Goal: Information Seeking & Learning: Understand process/instructions

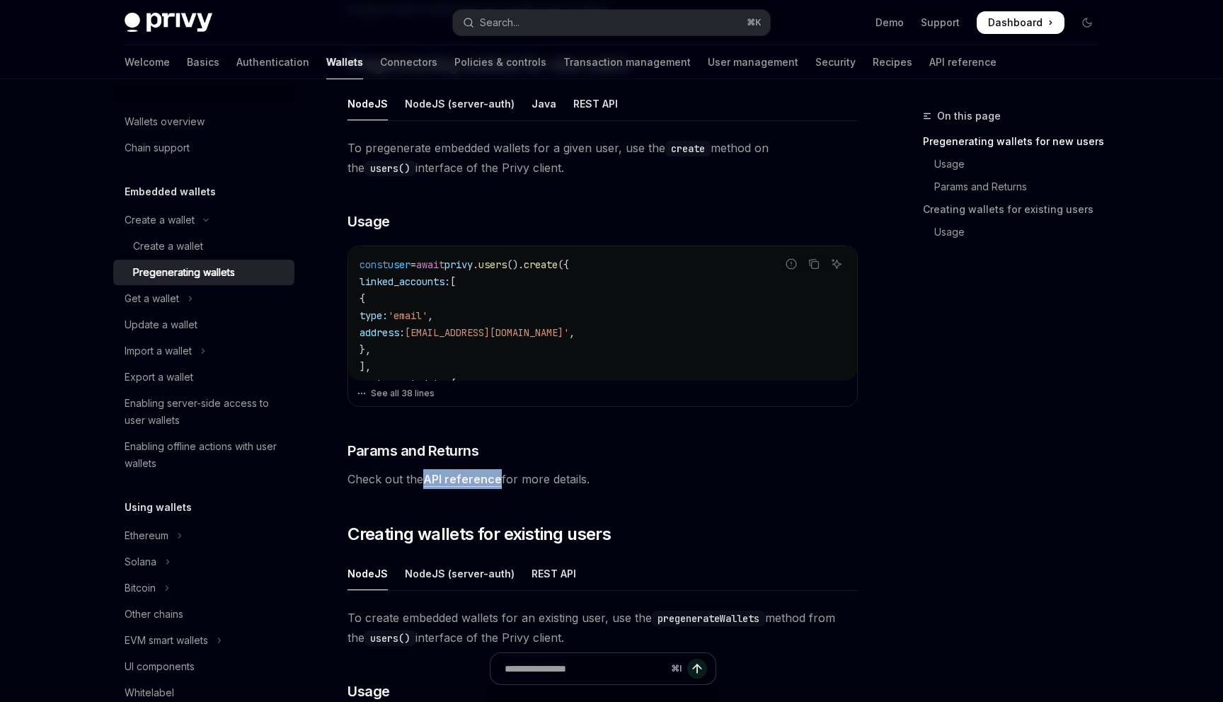
scroll to position [291, 0]
click at [420, 394] on button "See all 38 lines" at bounding box center [603, 395] width 492 height 20
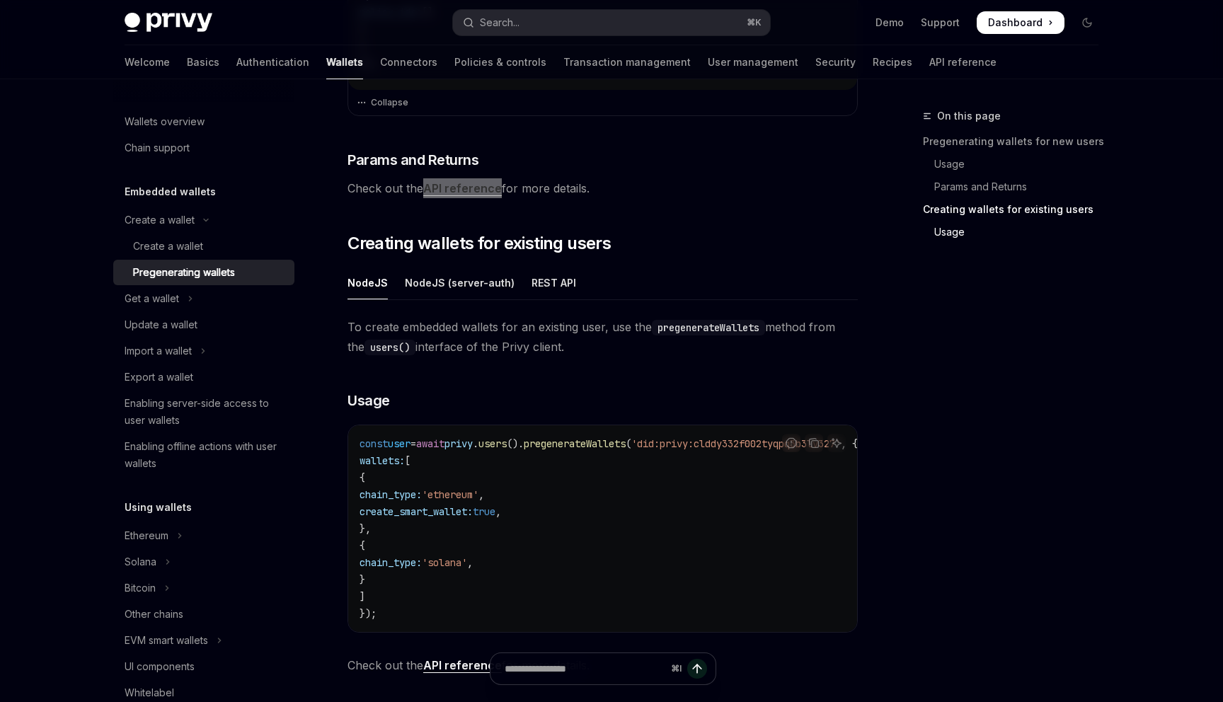
scroll to position [1193, 0]
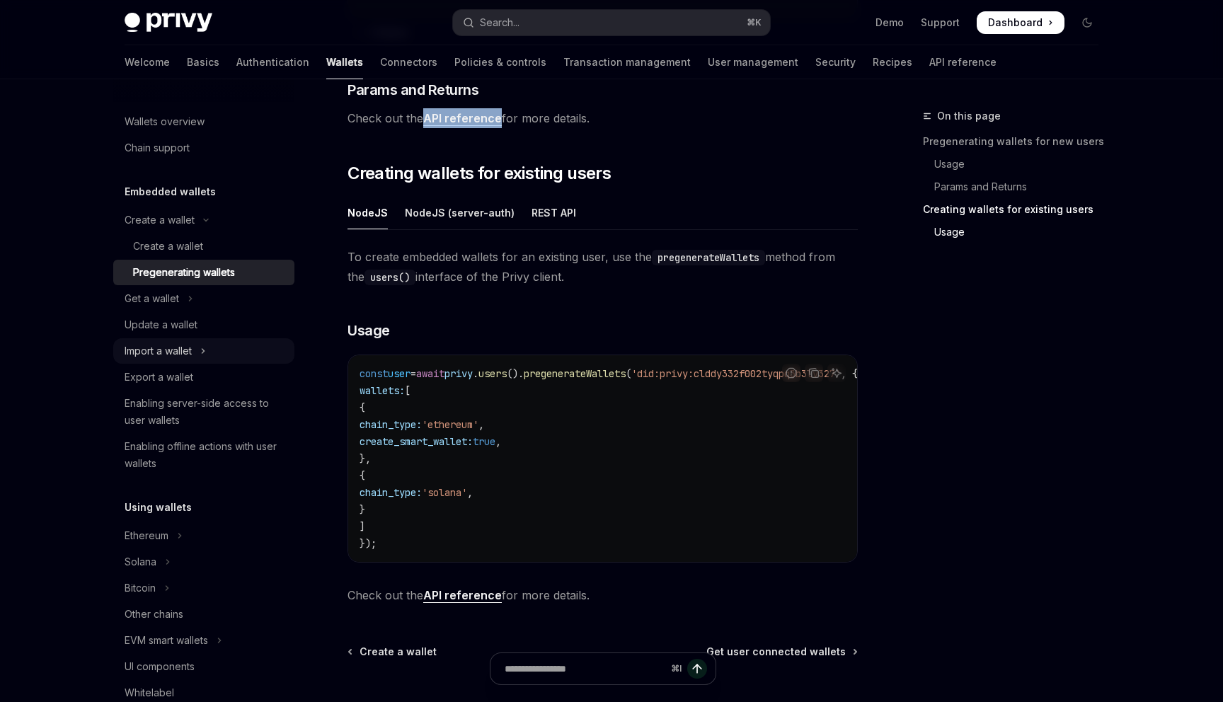
click at [160, 345] on div "Import a wallet" at bounding box center [158, 351] width 67 height 17
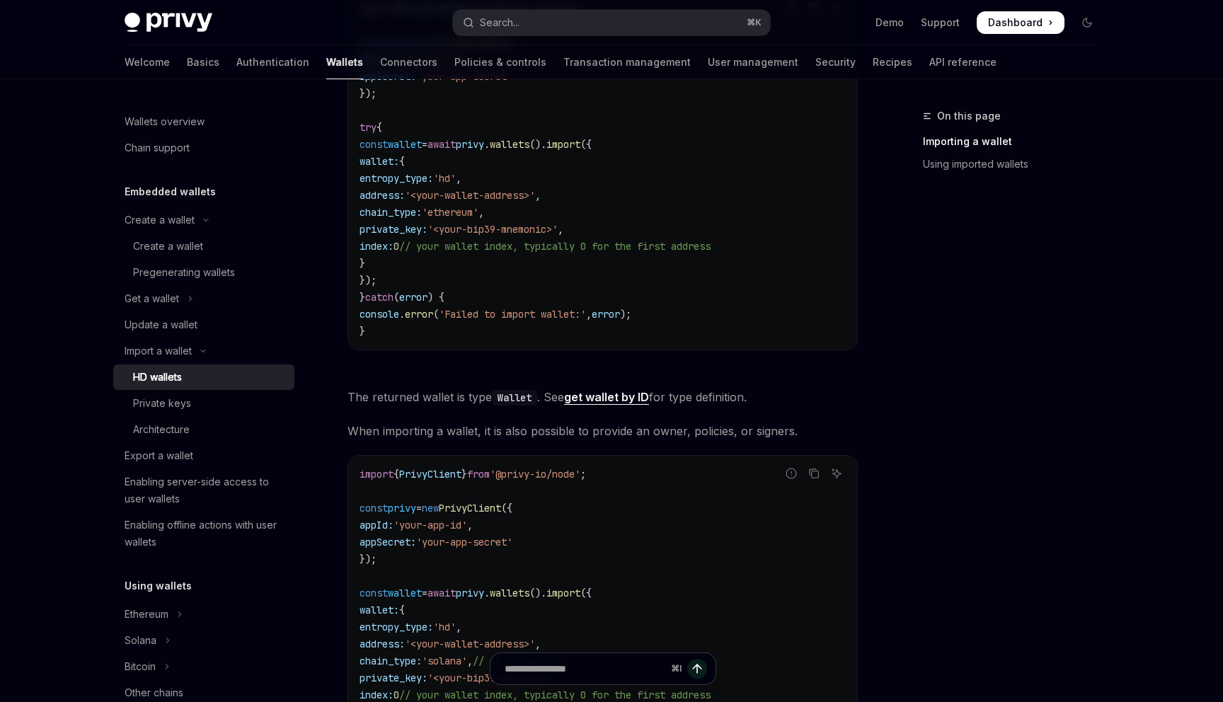
scroll to position [163, 0]
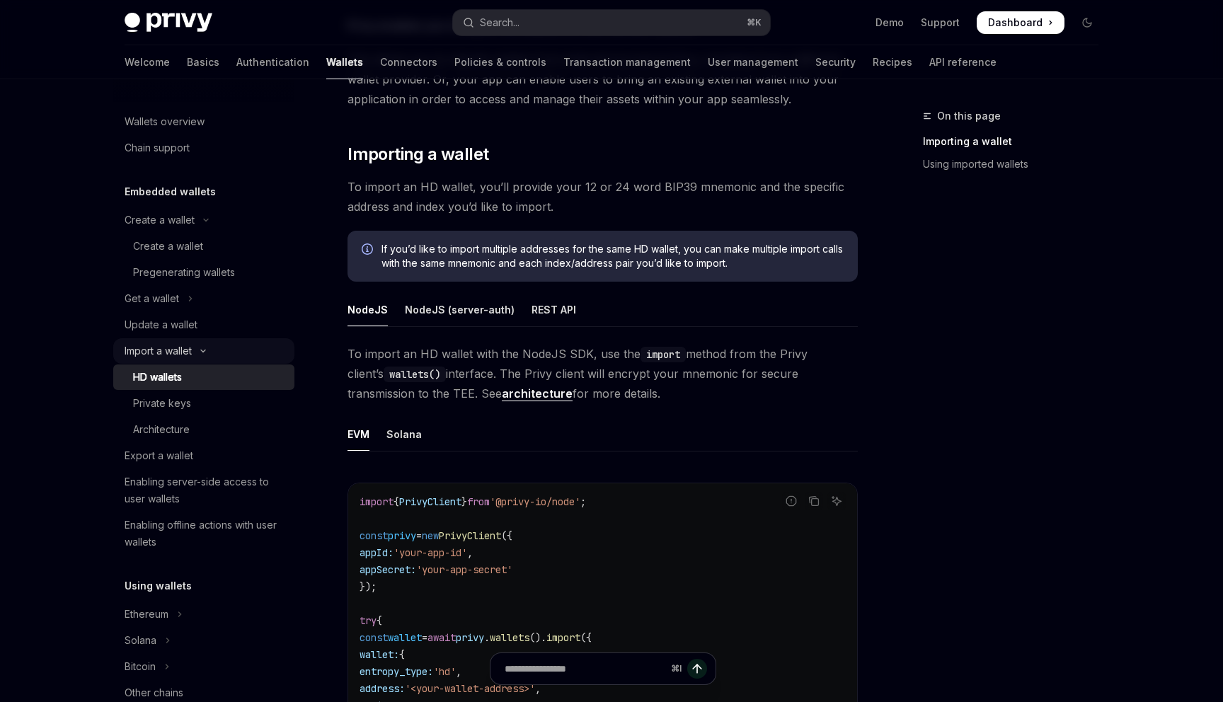
click at [191, 351] on div "Import a wallet" at bounding box center [158, 351] width 67 height 17
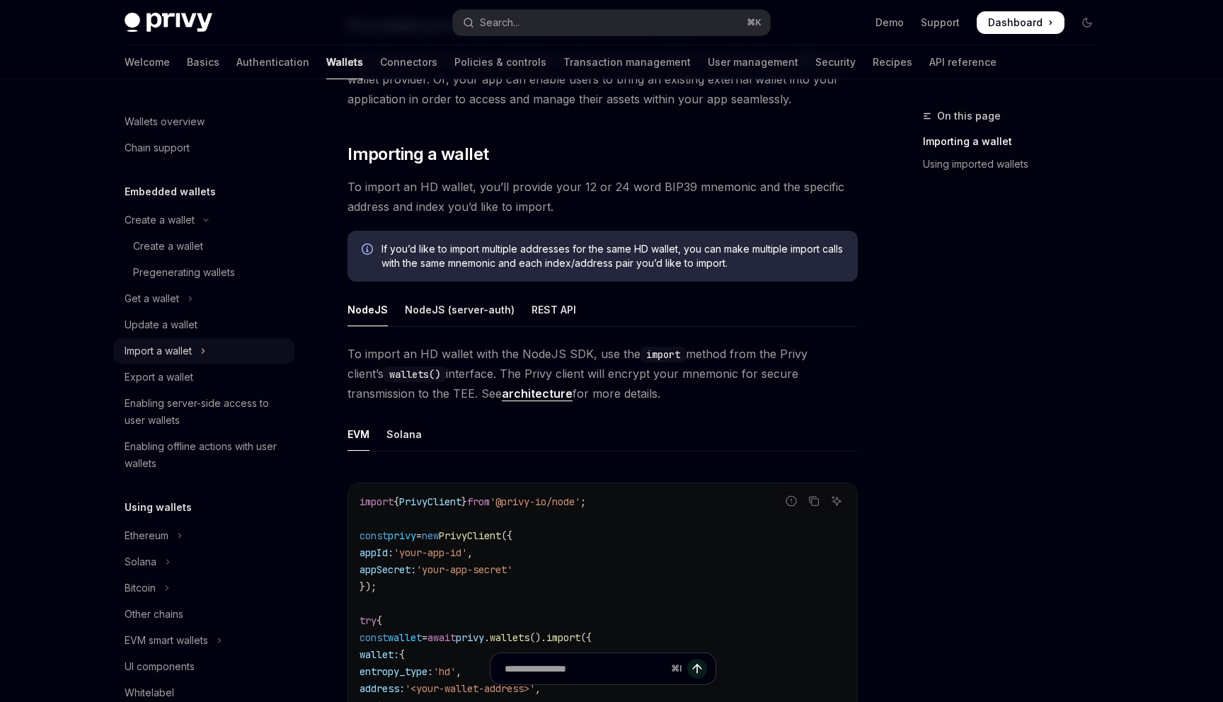
click at [191, 351] on div "Import a wallet" at bounding box center [158, 351] width 67 height 17
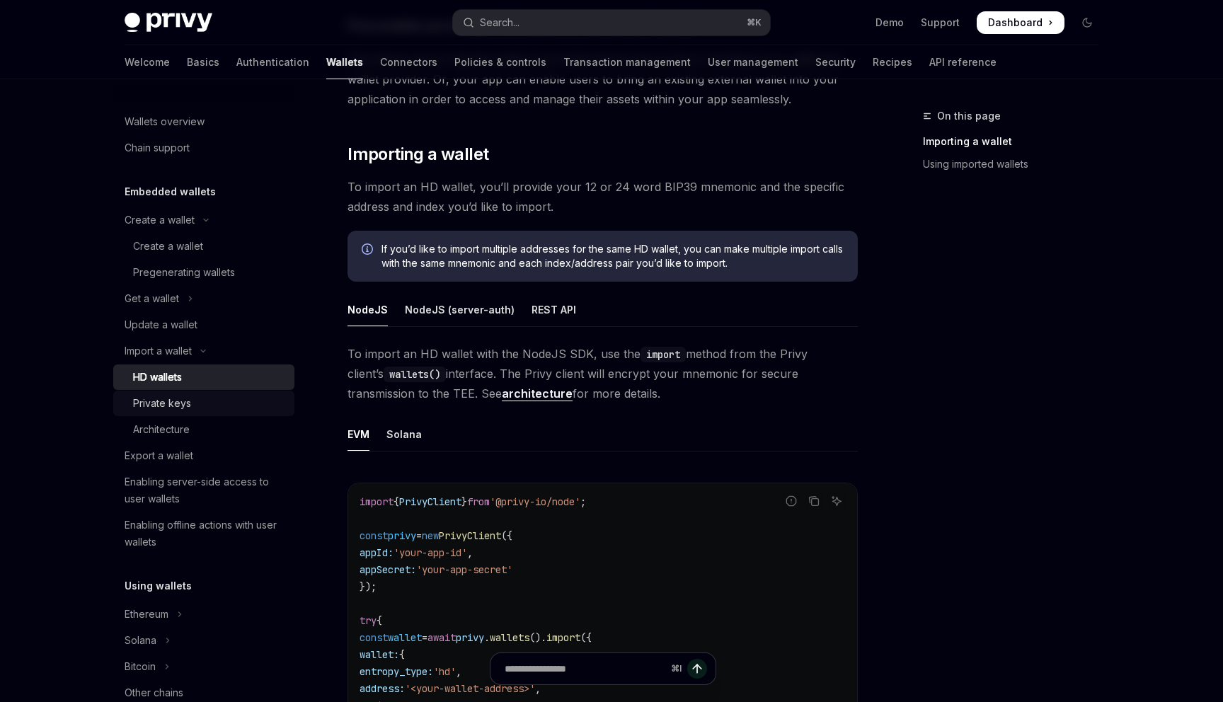
click at [196, 395] on div "Private keys" at bounding box center [209, 403] width 153 height 17
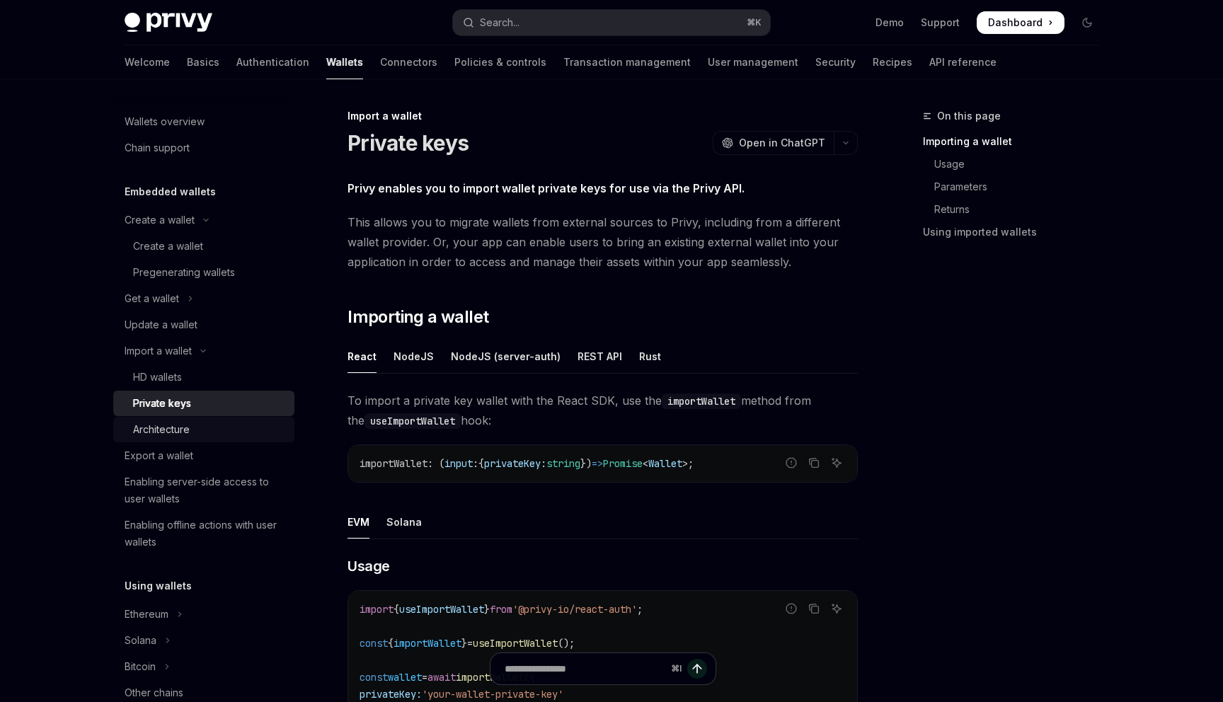
click at [188, 423] on div "Architecture" at bounding box center [161, 429] width 57 height 17
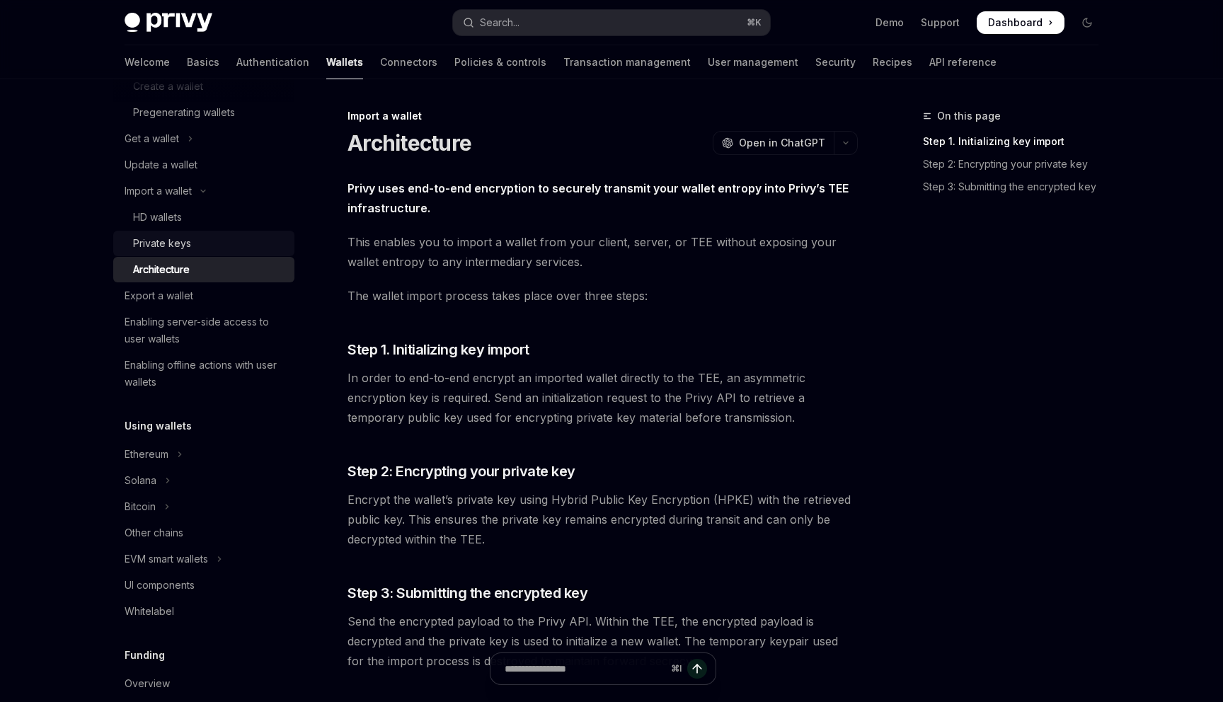
scroll to position [210, 0]
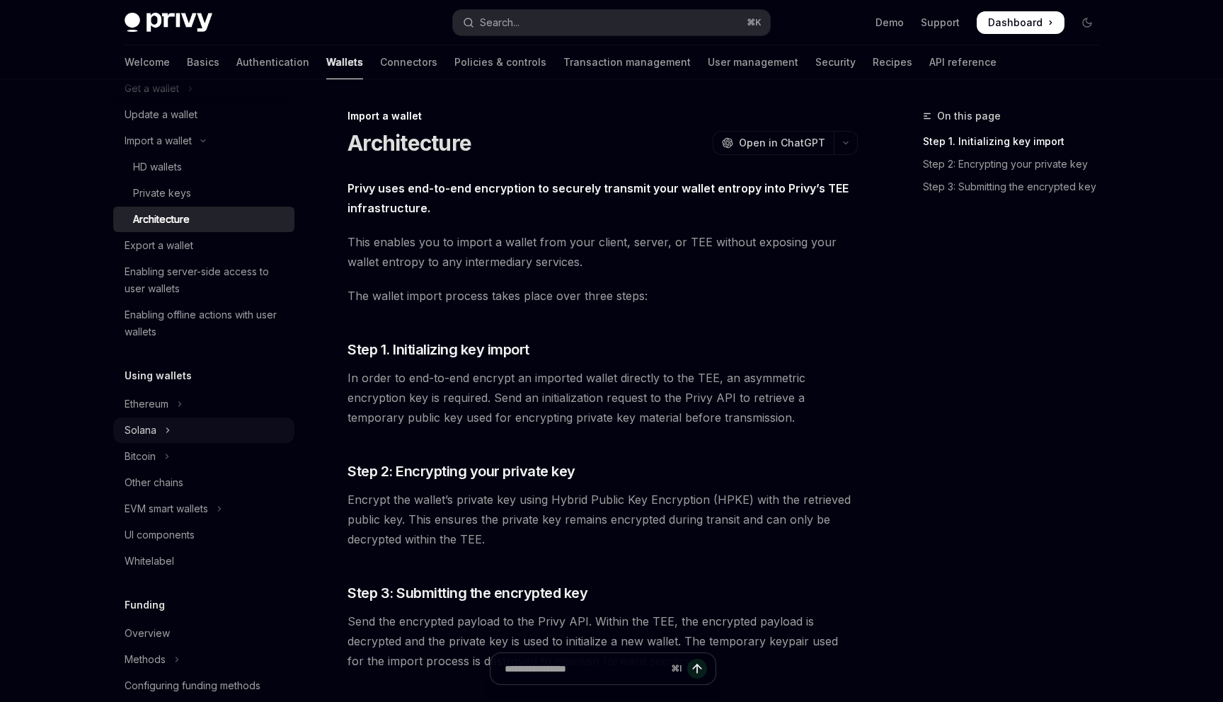
click at [239, 428] on button "Solana" at bounding box center [203, 430] width 181 height 25
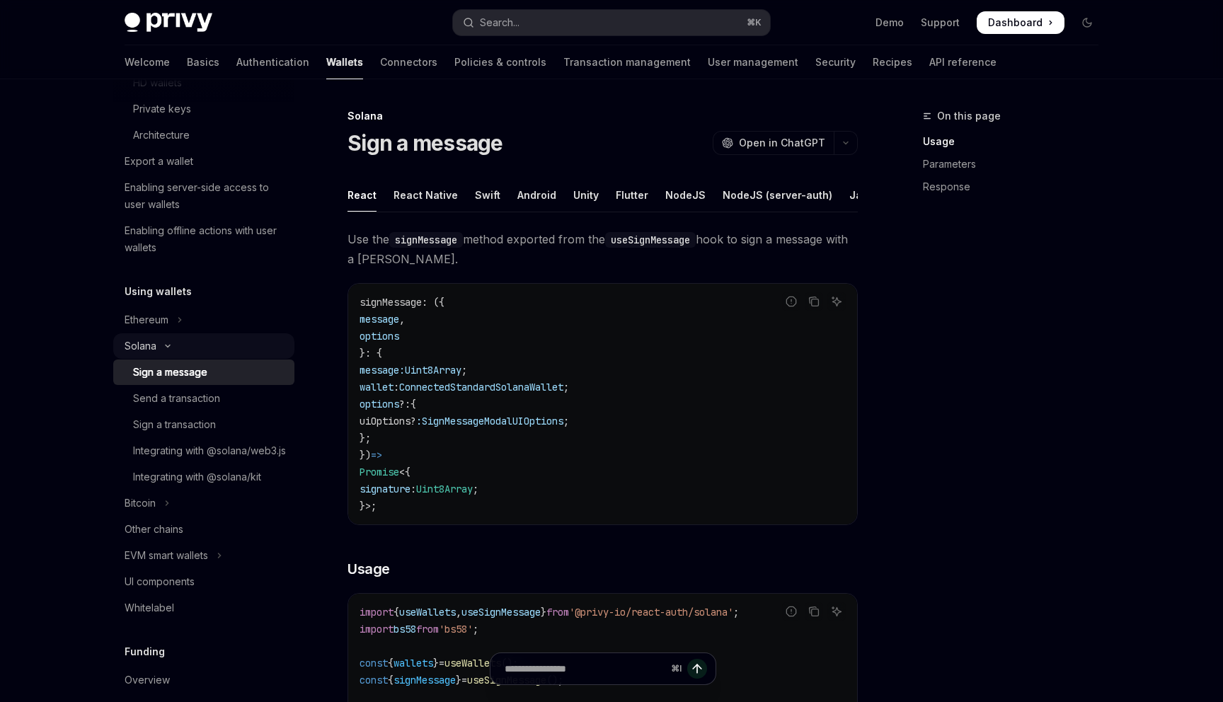
scroll to position [316, 0]
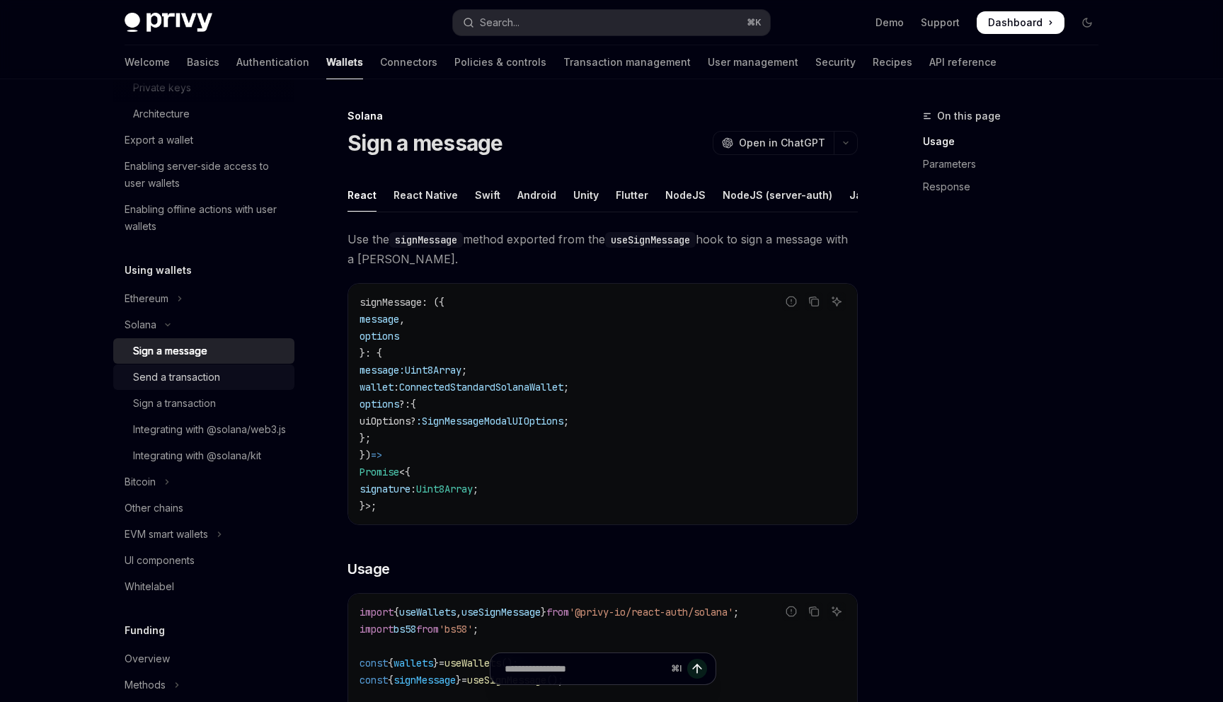
click at [251, 377] on div "Send a transaction" at bounding box center [209, 377] width 153 height 17
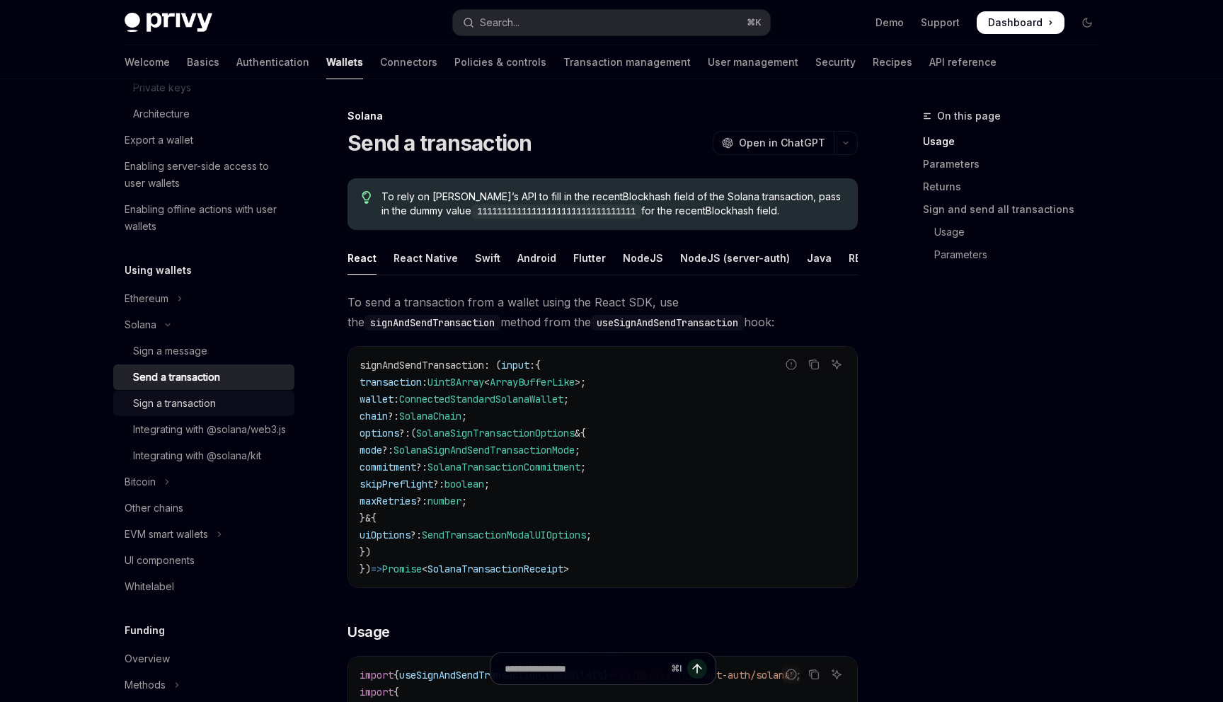
click at [248, 397] on div "Sign a transaction" at bounding box center [209, 403] width 153 height 17
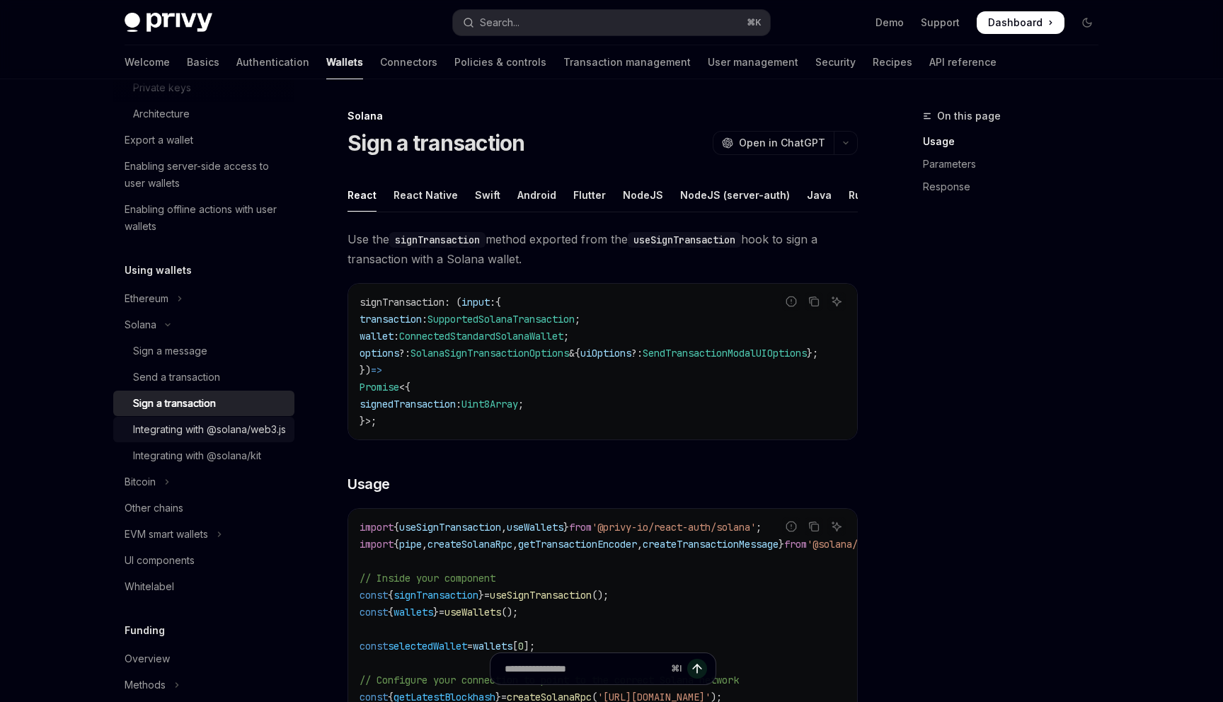
click at [251, 438] on div "Integrating with @solana/web3.js" at bounding box center [209, 429] width 153 height 17
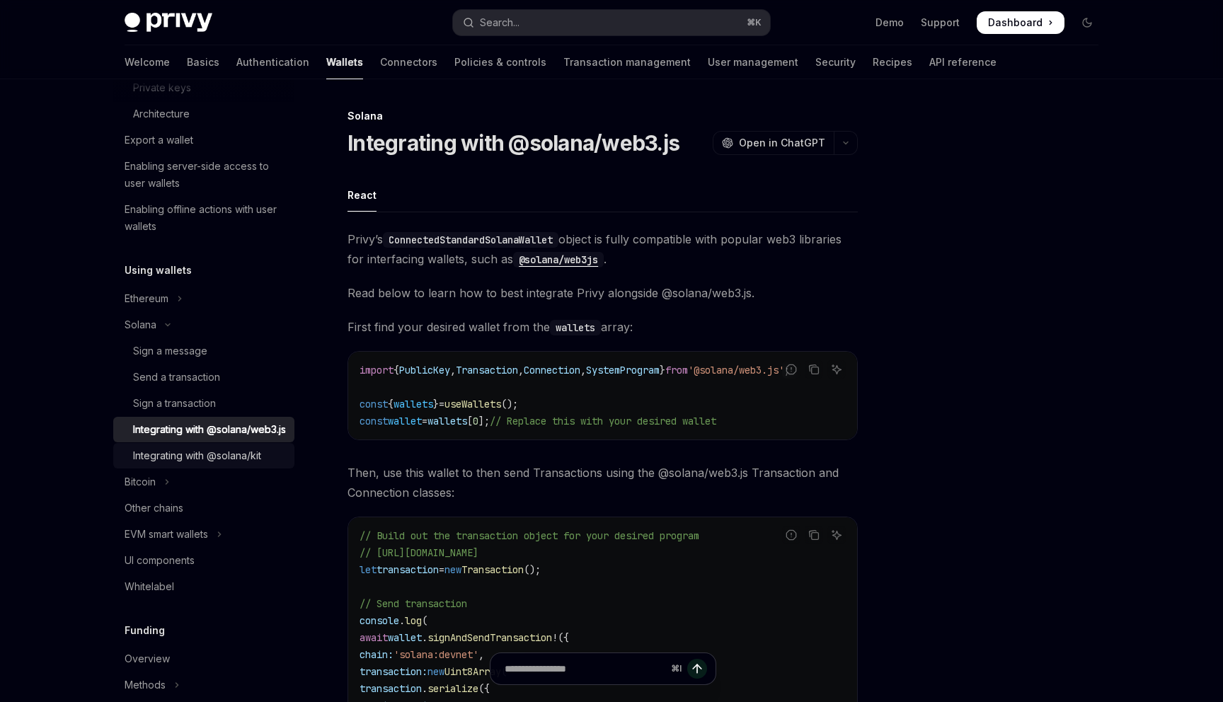
click at [258, 464] on div "Integrating with @solana/kit" at bounding box center [197, 455] width 128 height 17
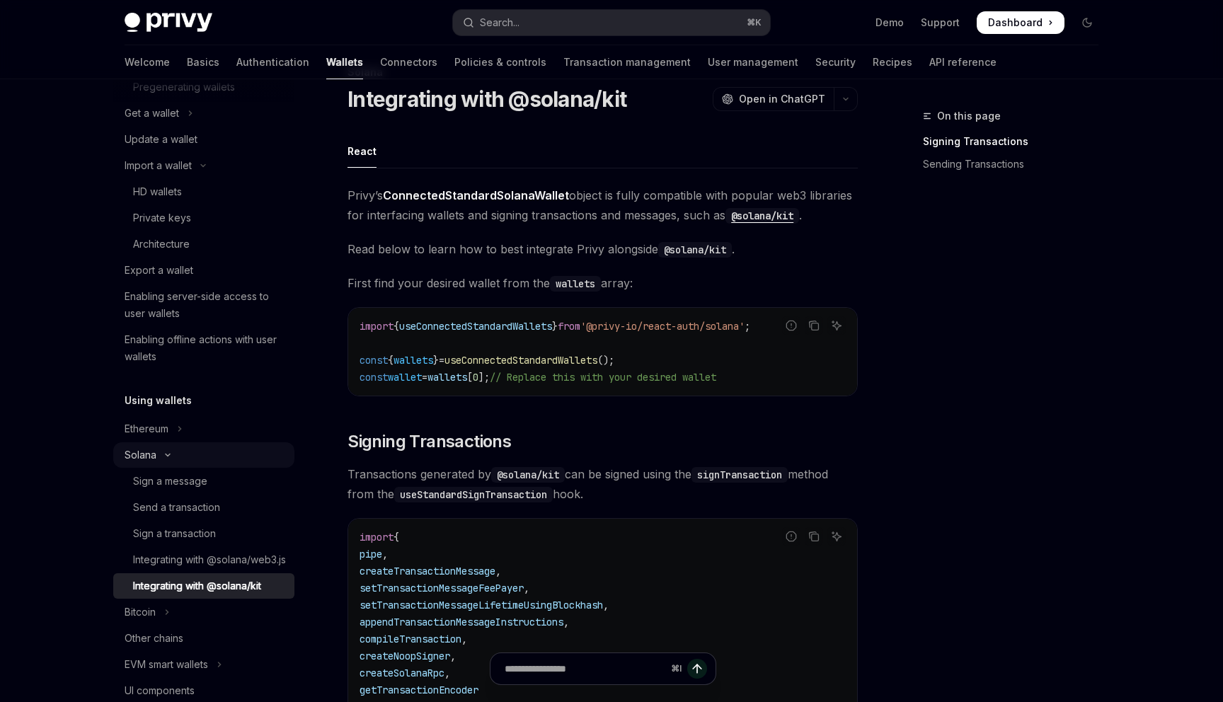
scroll to position [91, 0]
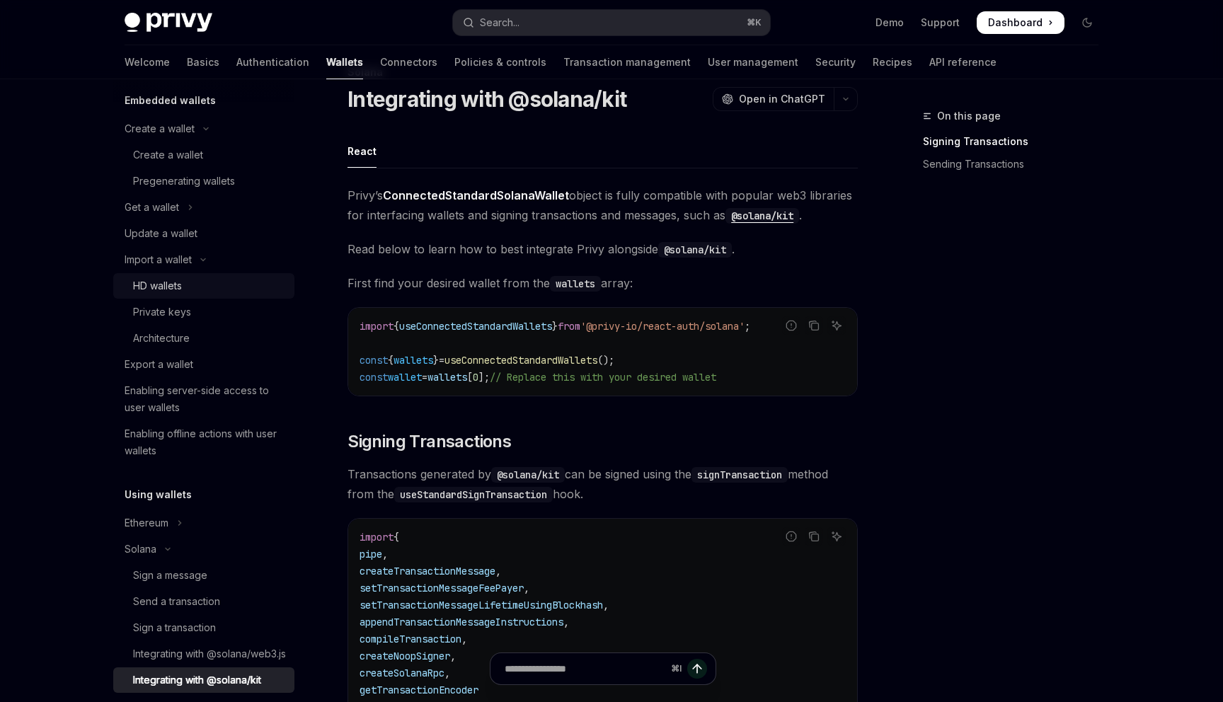
click at [215, 290] on div "HD wallets" at bounding box center [209, 285] width 153 height 17
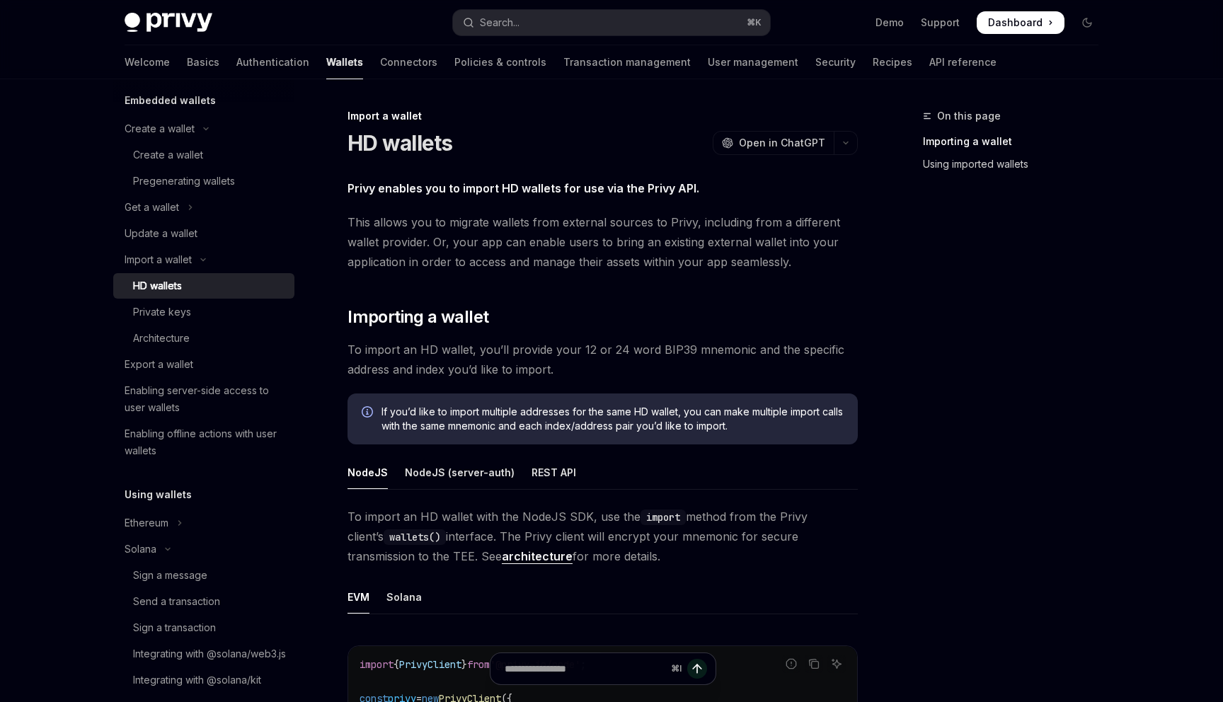
click at [968, 161] on link "Using imported wallets" at bounding box center [1016, 164] width 187 height 23
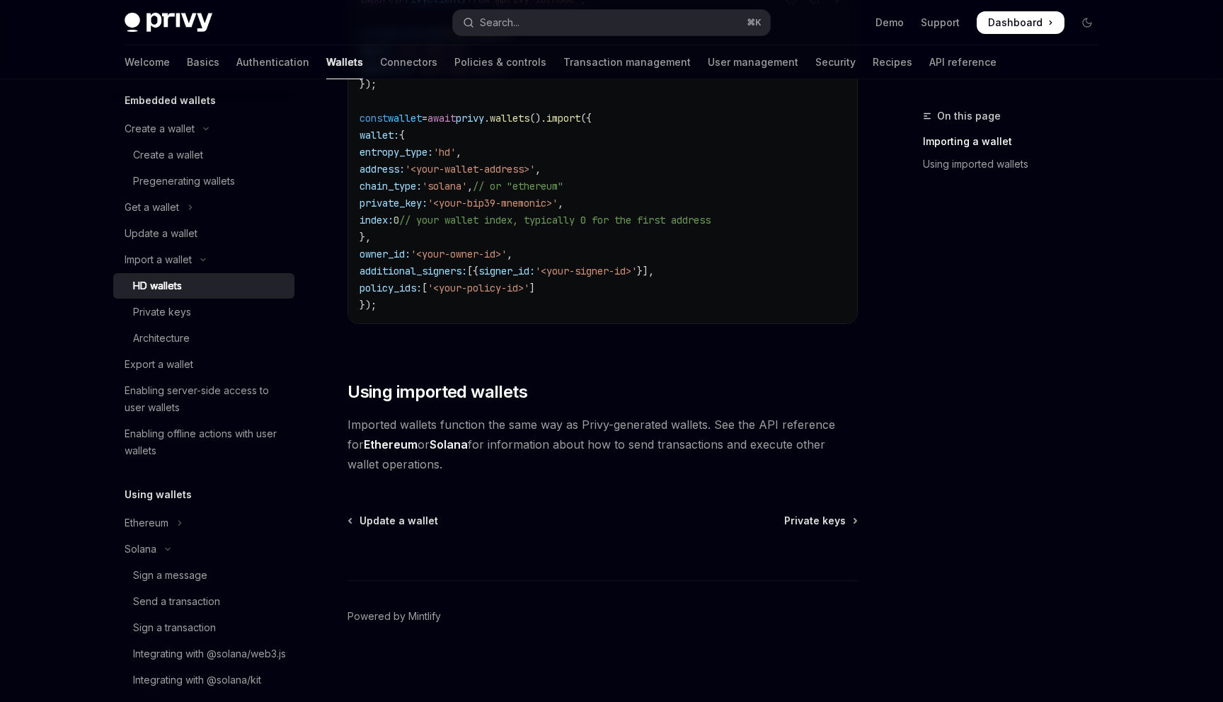
scroll to position [1132, 0]
type textarea "*"
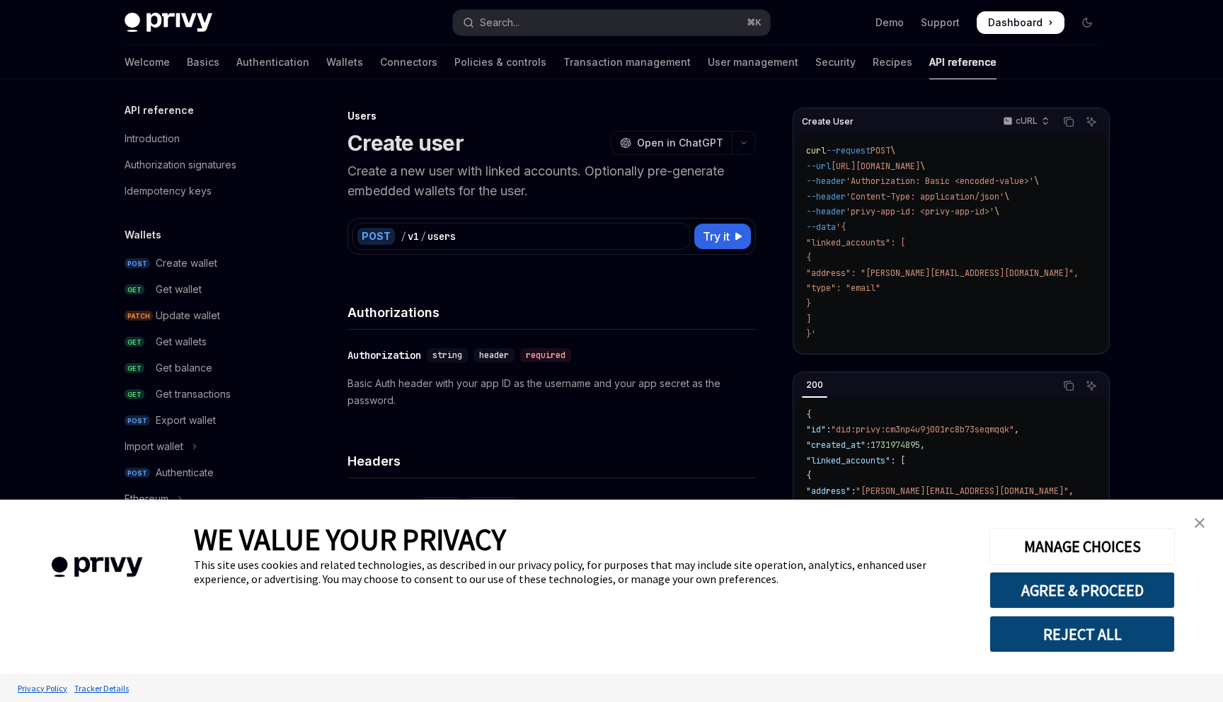
type textarea "*"
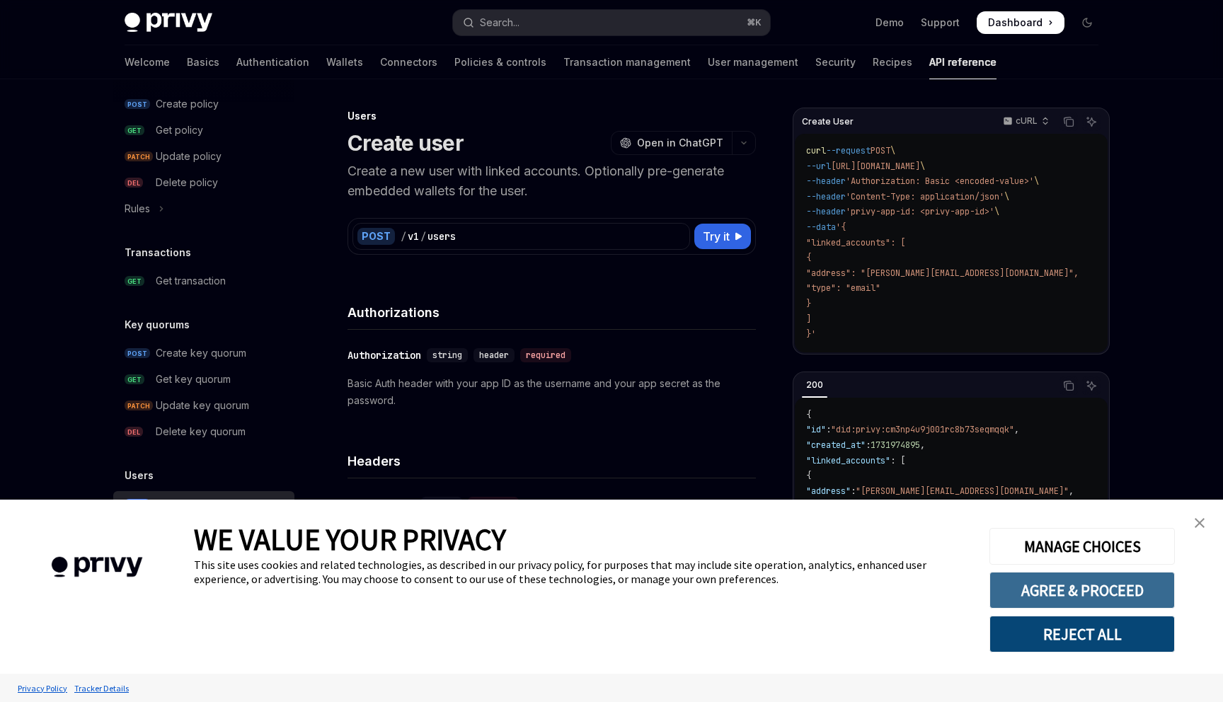
click at [1082, 587] on button "AGREE & PROCEED" at bounding box center [1082, 590] width 185 height 37
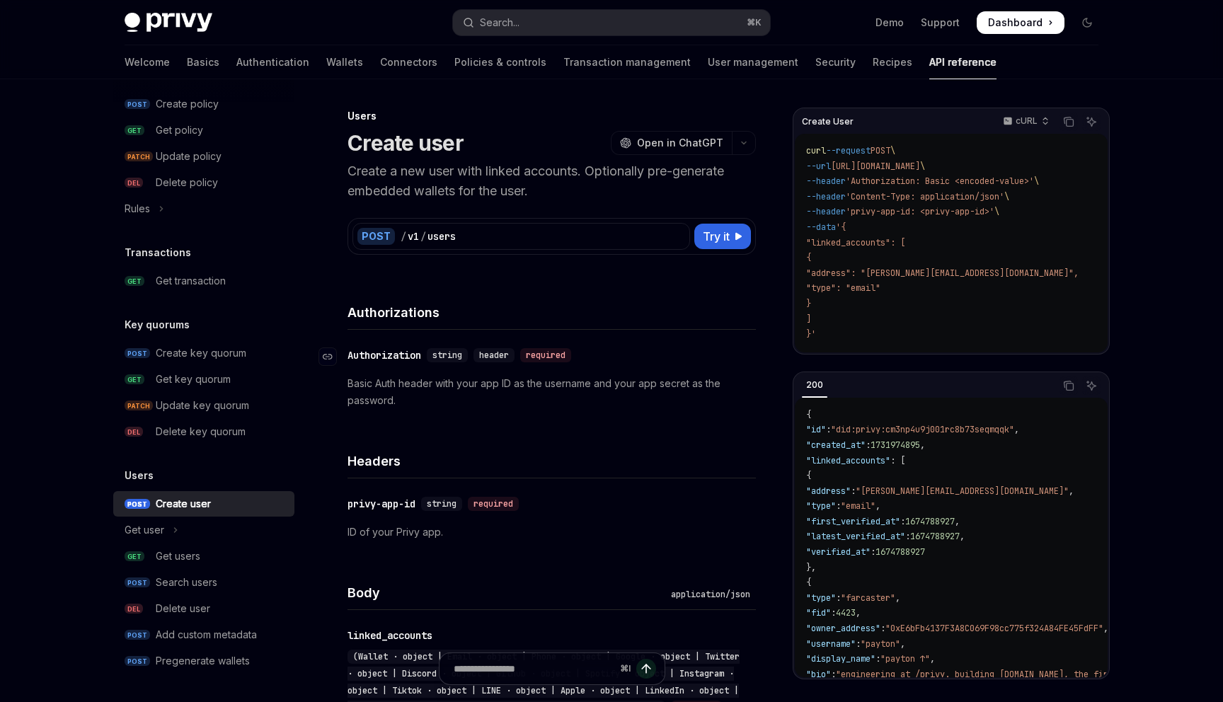
scroll to position [129, 0]
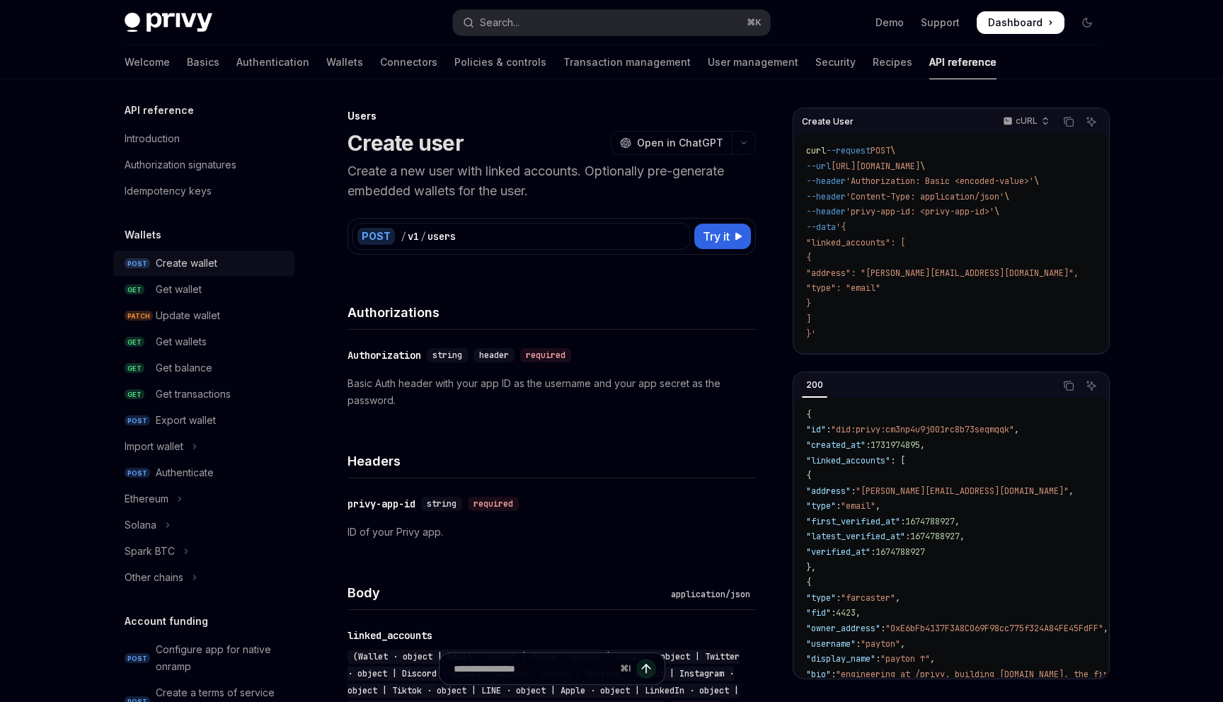
click at [217, 266] on div "Create wallet" at bounding box center [221, 263] width 130 height 17
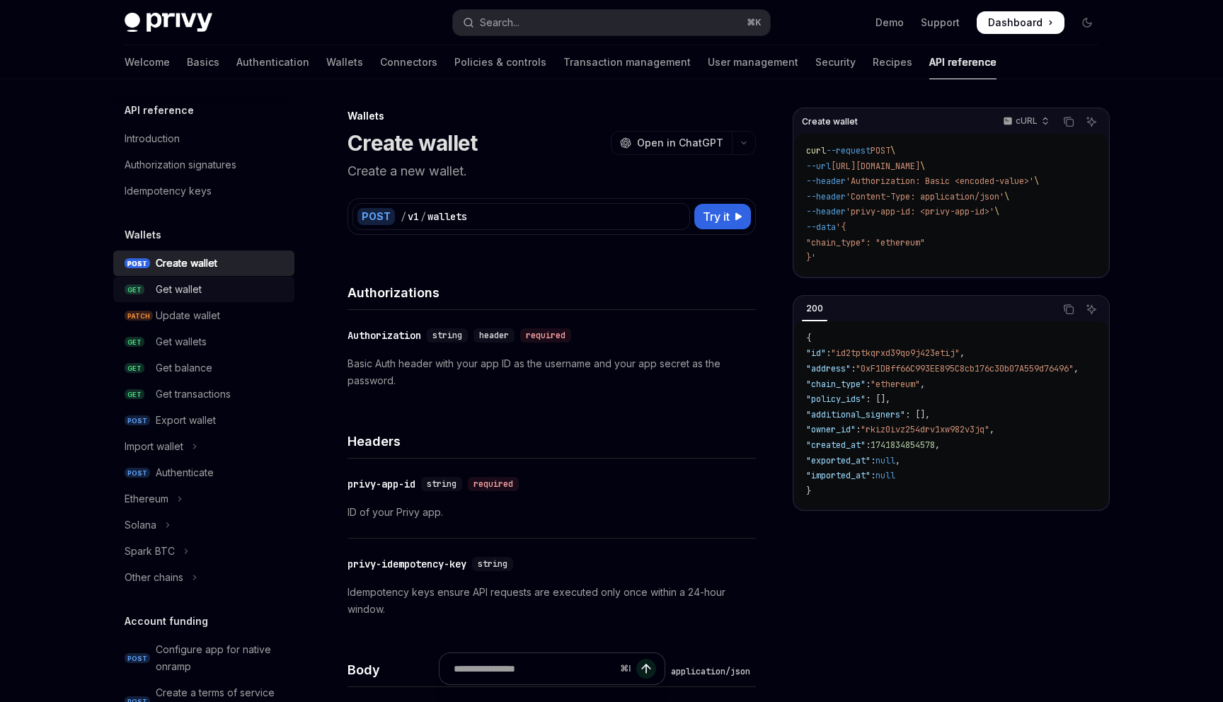
click at [210, 284] on div "Get wallet" at bounding box center [221, 289] width 130 height 17
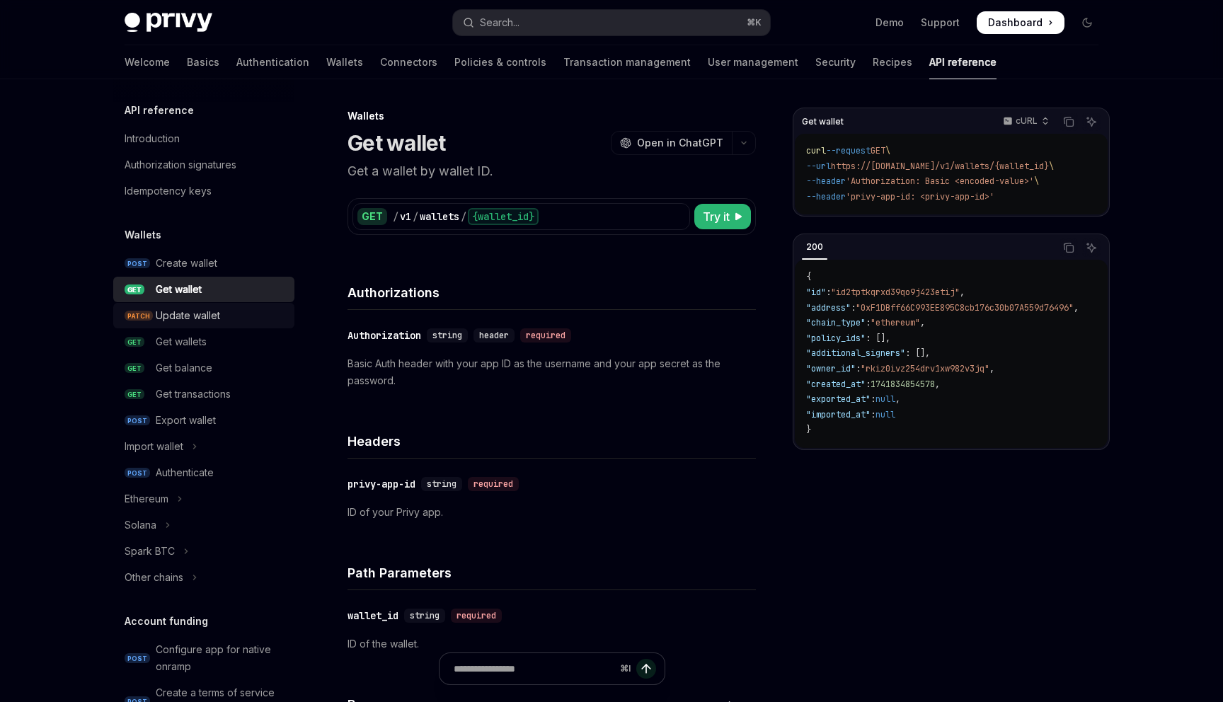
click at [216, 319] on div "Update wallet" at bounding box center [188, 315] width 64 height 17
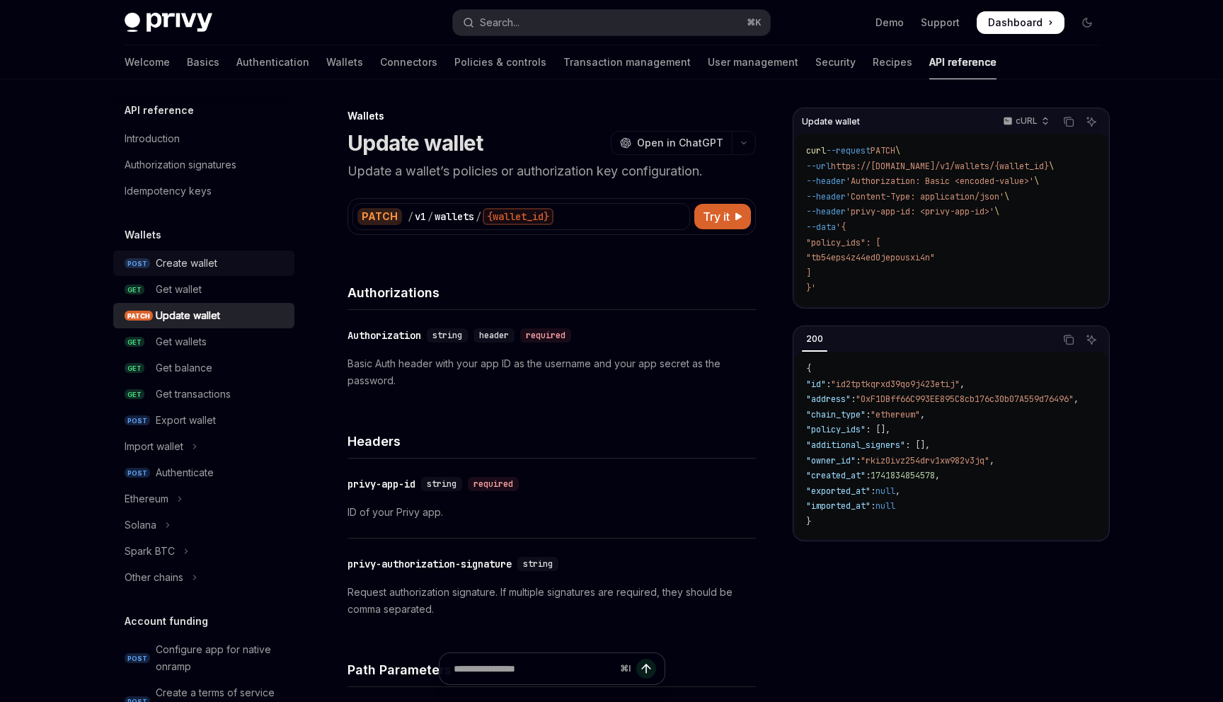
click at [208, 267] on div "Create wallet" at bounding box center [187, 263] width 62 height 17
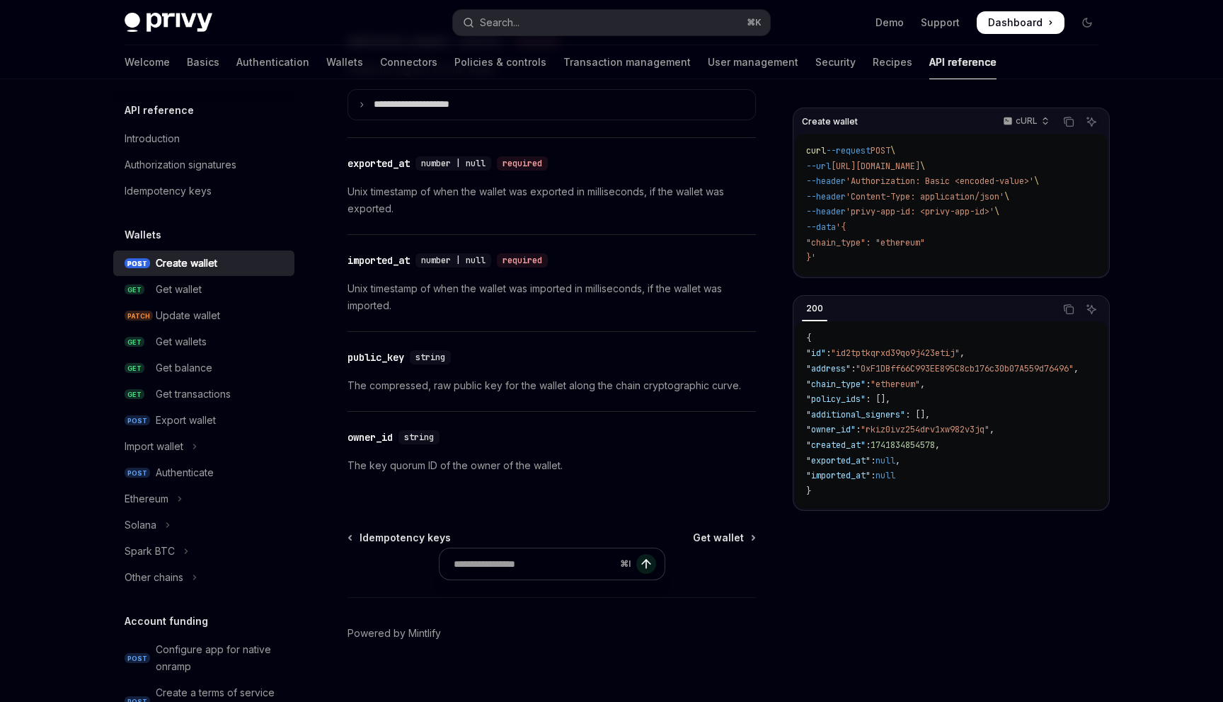
scroll to position [1913, 0]
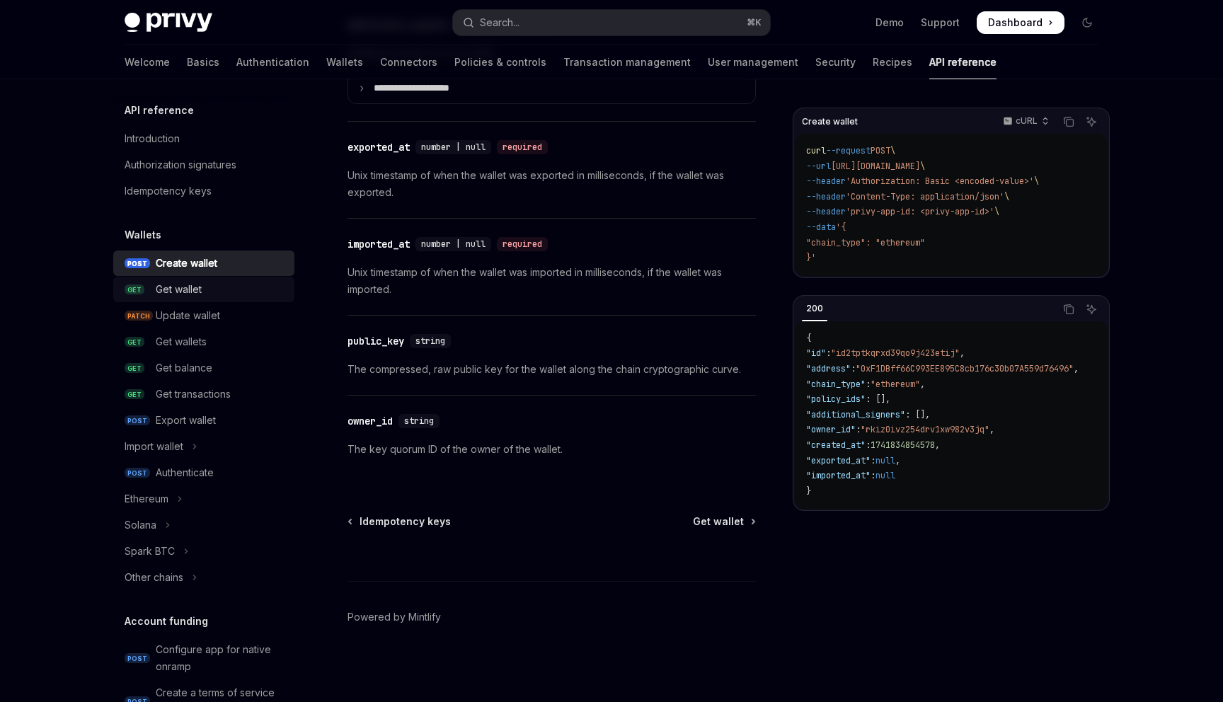
click at [193, 287] on div "Get wallet" at bounding box center [179, 289] width 46 height 17
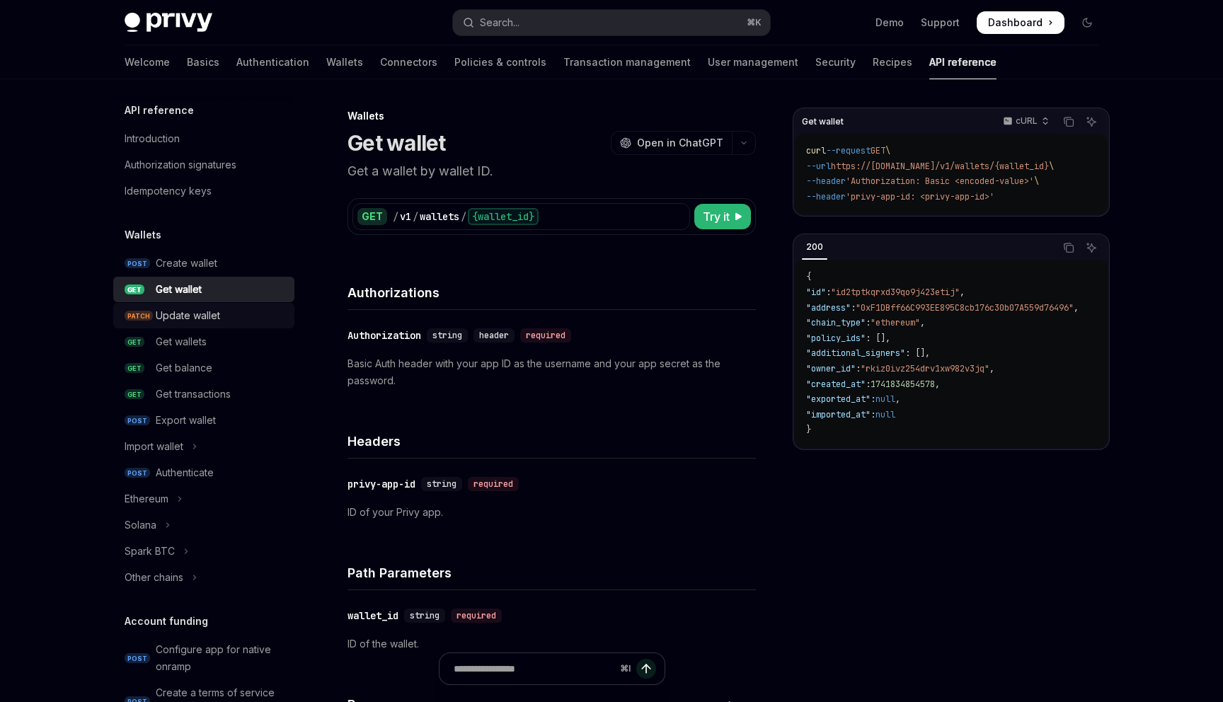
click at [223, 312] on div "Update wallet" at bounding box center [221, 315] width 130 height 17
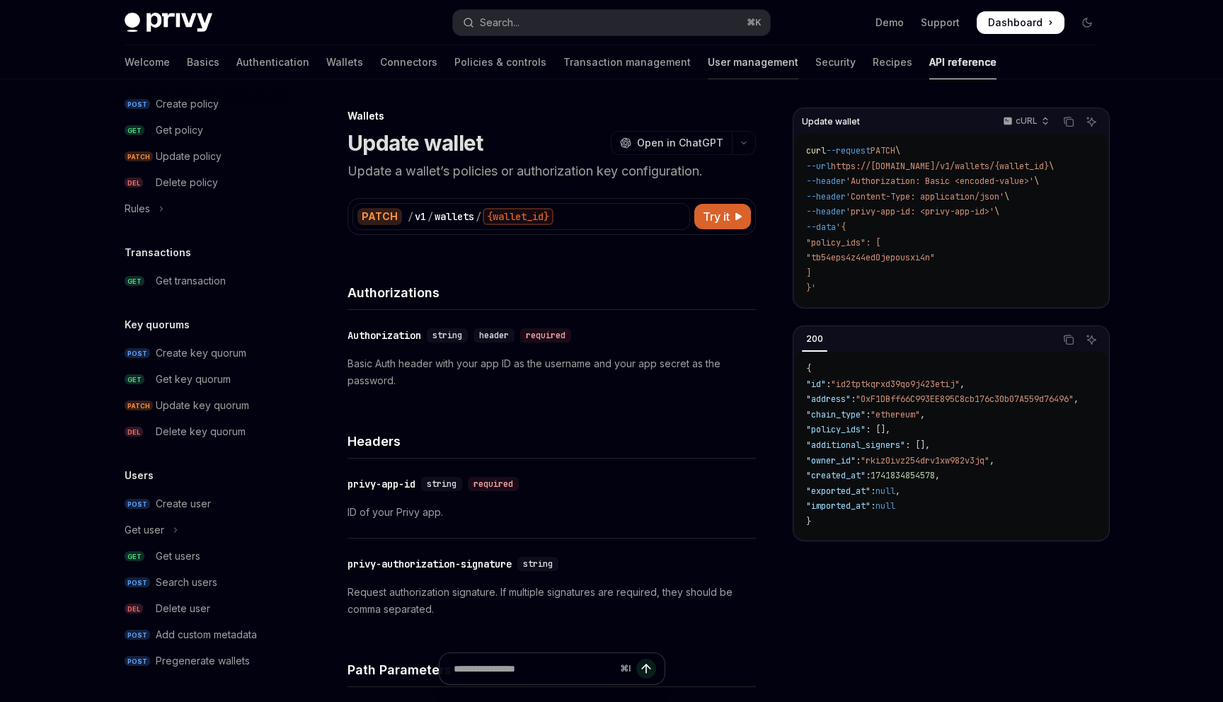
click at [708, 57] on link "User management" at bounding box center [753, 62] width 91 height 34
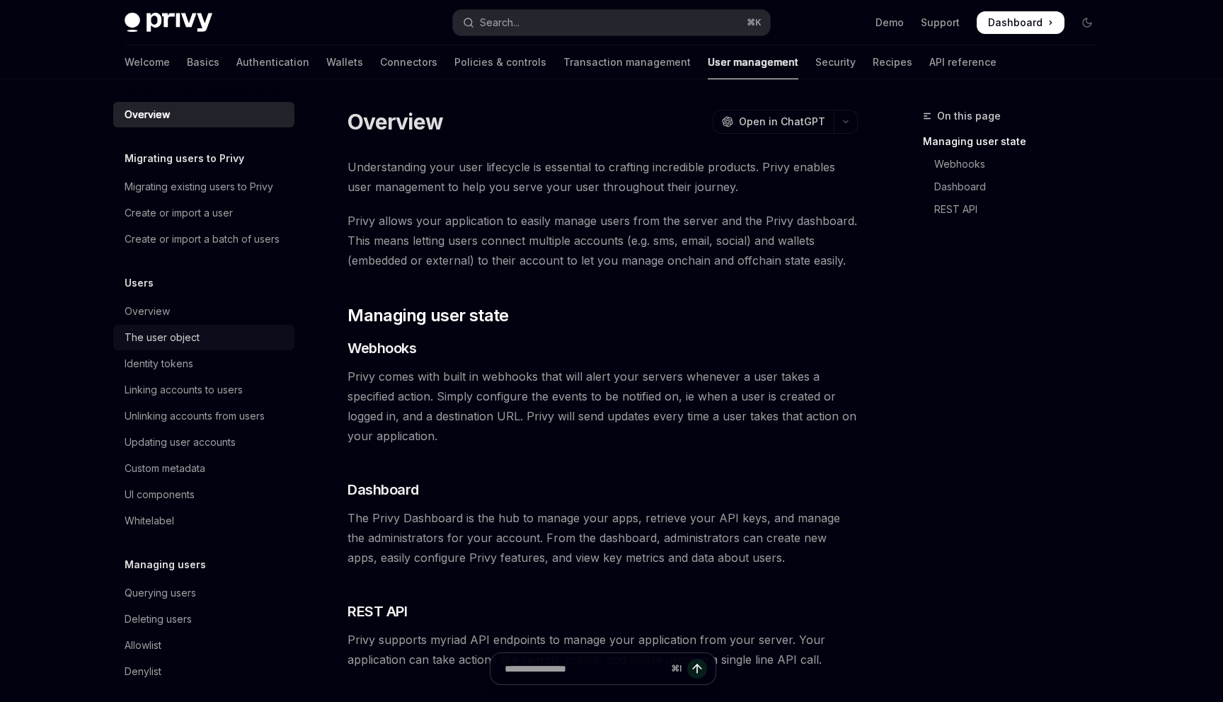
click at [210, 327] on link "The user object" at bounding box center [203, 337] width 181 height 25
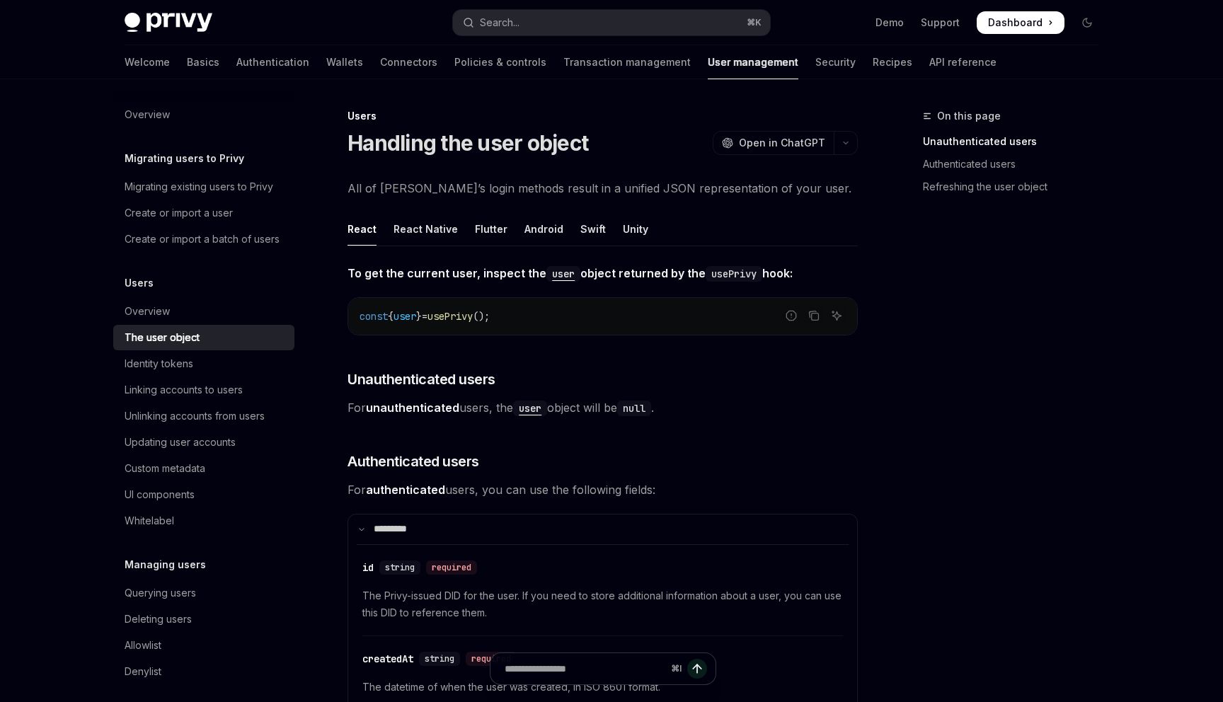
click at [619, 138] on div "Handling the user object OpenAI Open in ChatGPT" at bounding box center [603, 142] width 510 height 25
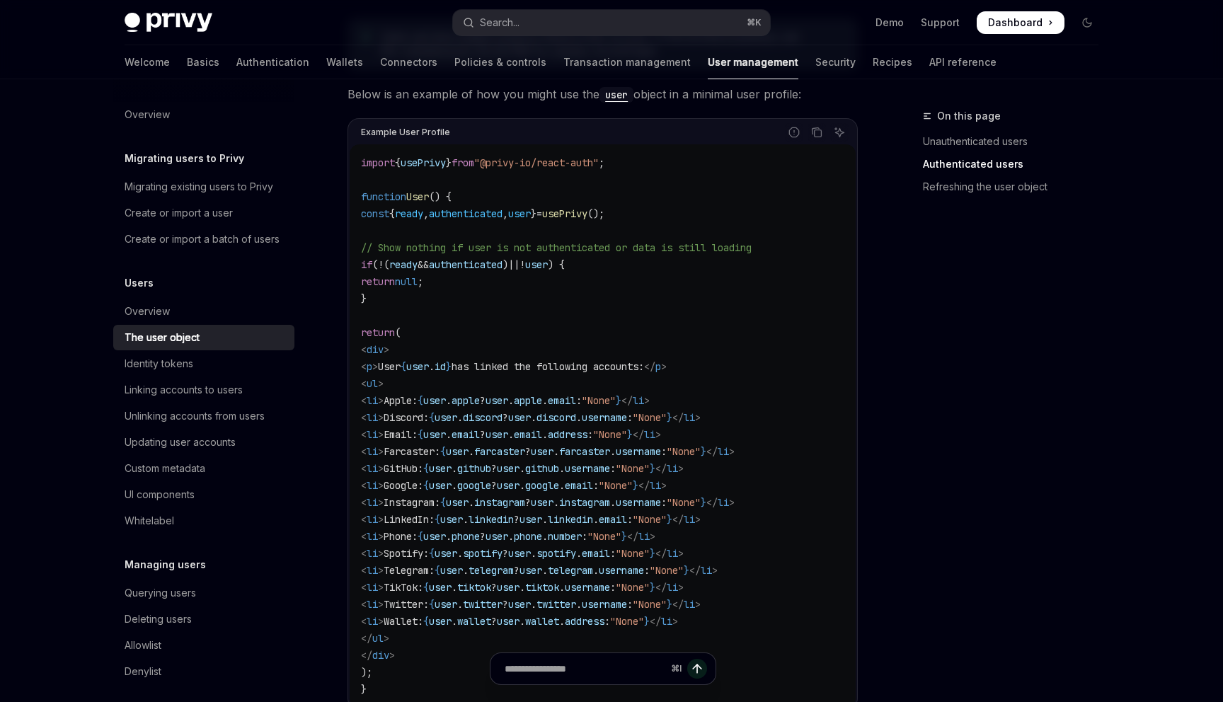
scroll to position [1179, 0]
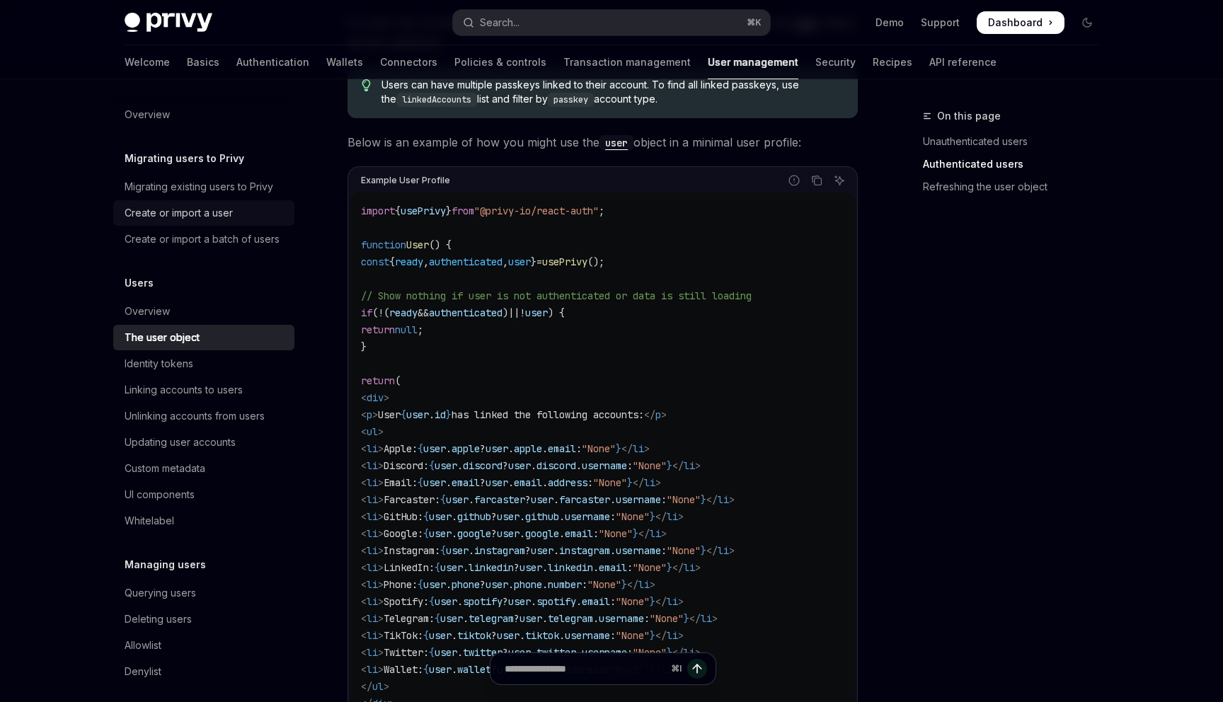
click at [178, 211] on div "Create or import a user" at bounding box center [179, 213] width 108 height 17
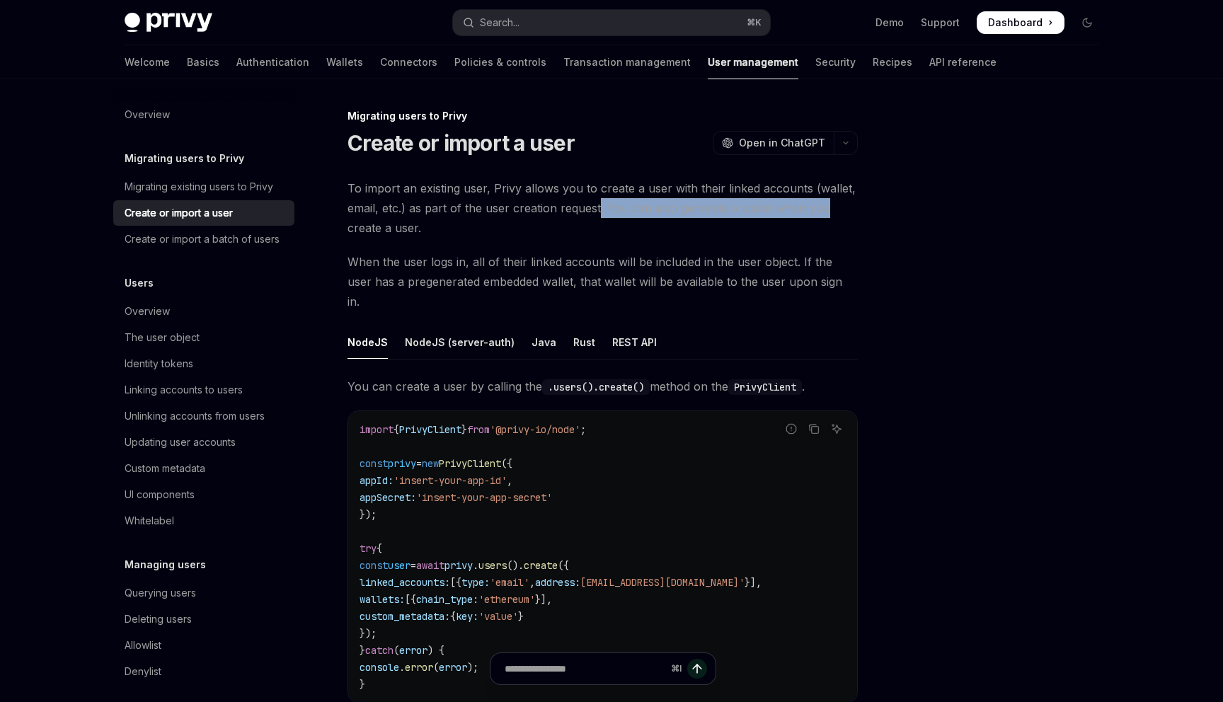
drag, startPoint x: 598, startPoint y: 203, endPoint x: 831, endPoint y: 201, distance: 232.9
click at [831, 201] on span "To import an existing user, Privy allows you to create a user with their linked…" at bounding box center [603, 207] width 510 height 59
click at [844, 205] on span "To import an existing user, Privy allows you to create a user with their linked…" at bounding box center [603, 207] width 510 height 59
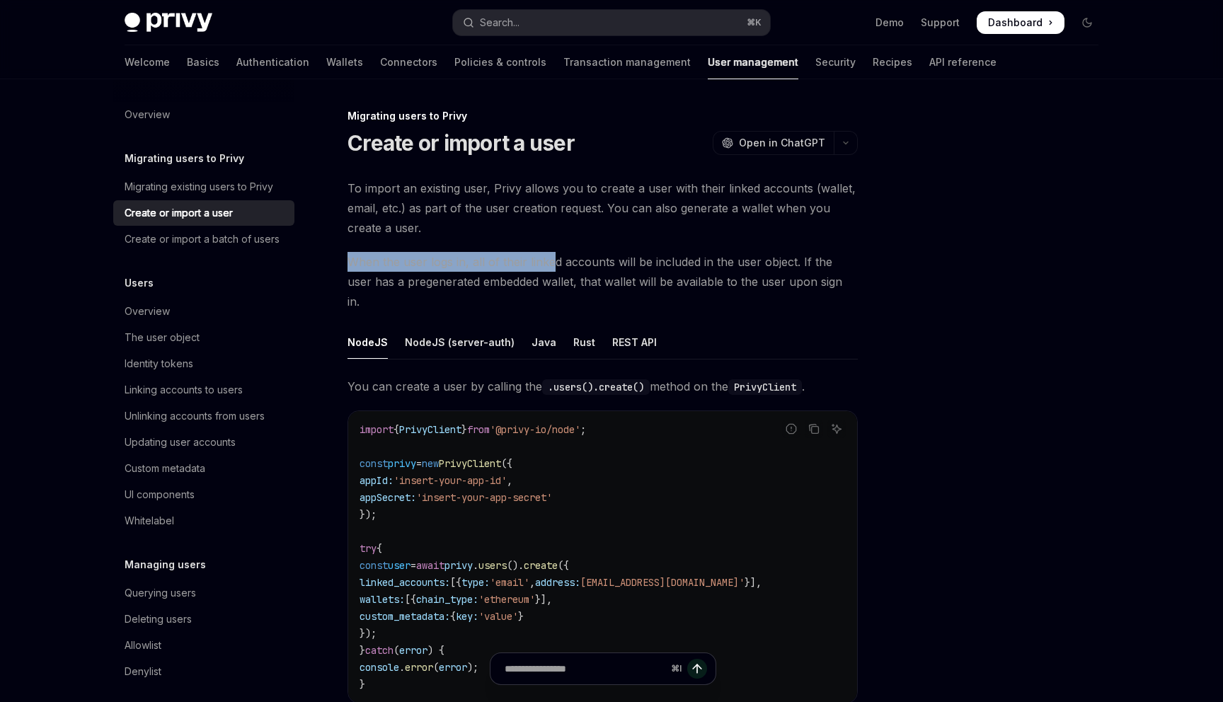
drag, startPoint x: 343, startPoint y: 265, endPoint x: 550, endPoint y: 265, distance: 206.7
click at [550, 265] on div "Migrating users to Privy Create or import a user OpenAI Open in ChatGPT OpenAI …" at bounding box center [469, 580] width 781 height 944
click at [660, 282] on span "When the user logs in, all of their linked accounts will be included in the use…" at bounding box center [603, 281] width 510 height 59
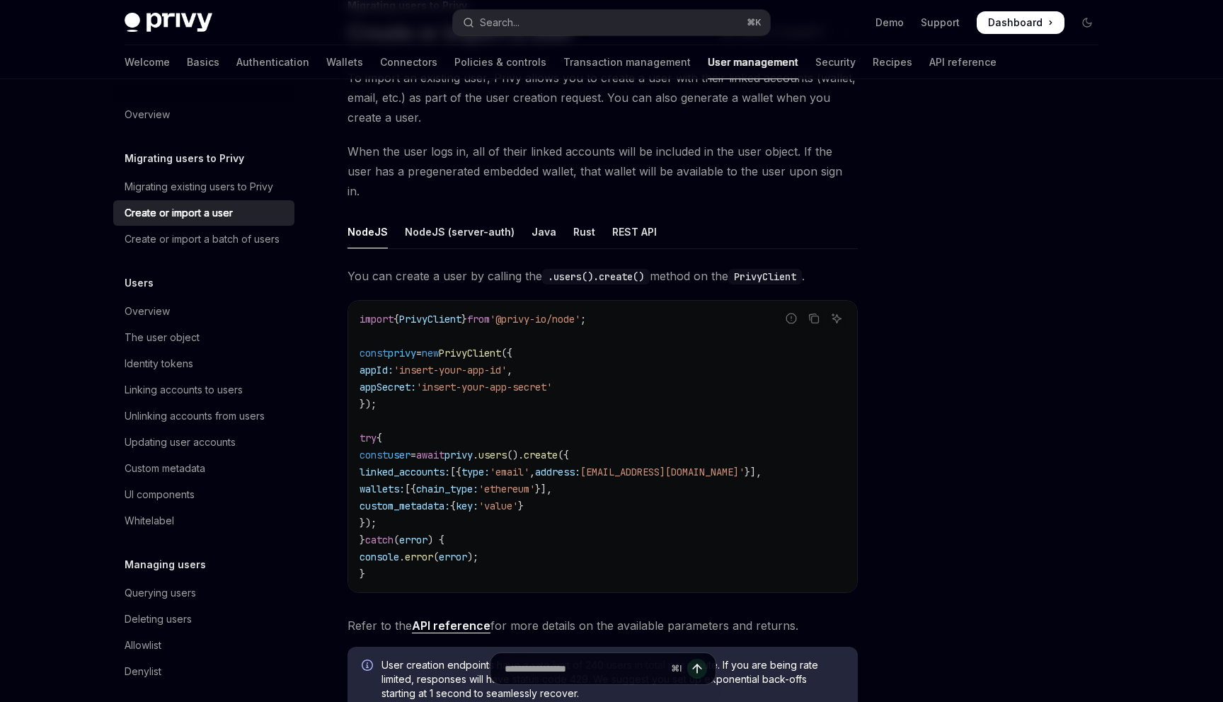
scroll to position [143, 0]
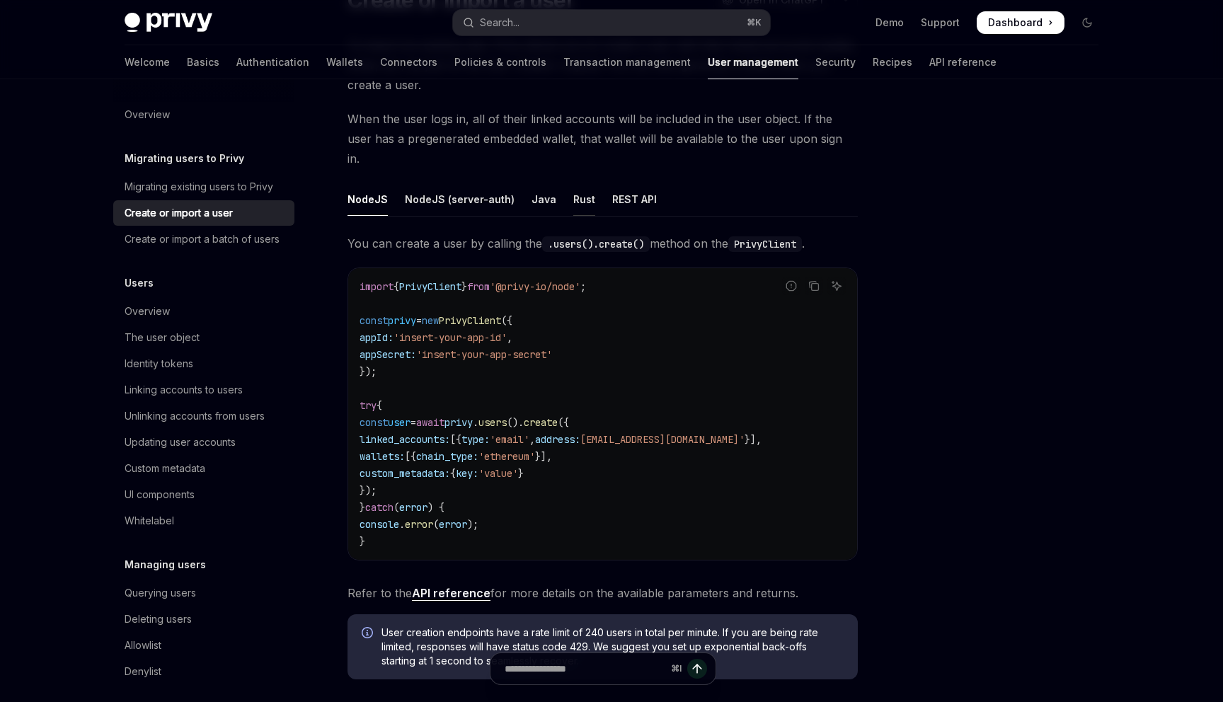
click at [573, 183] on div "Rust" at bounding box center [584, 199] width 22 height 33
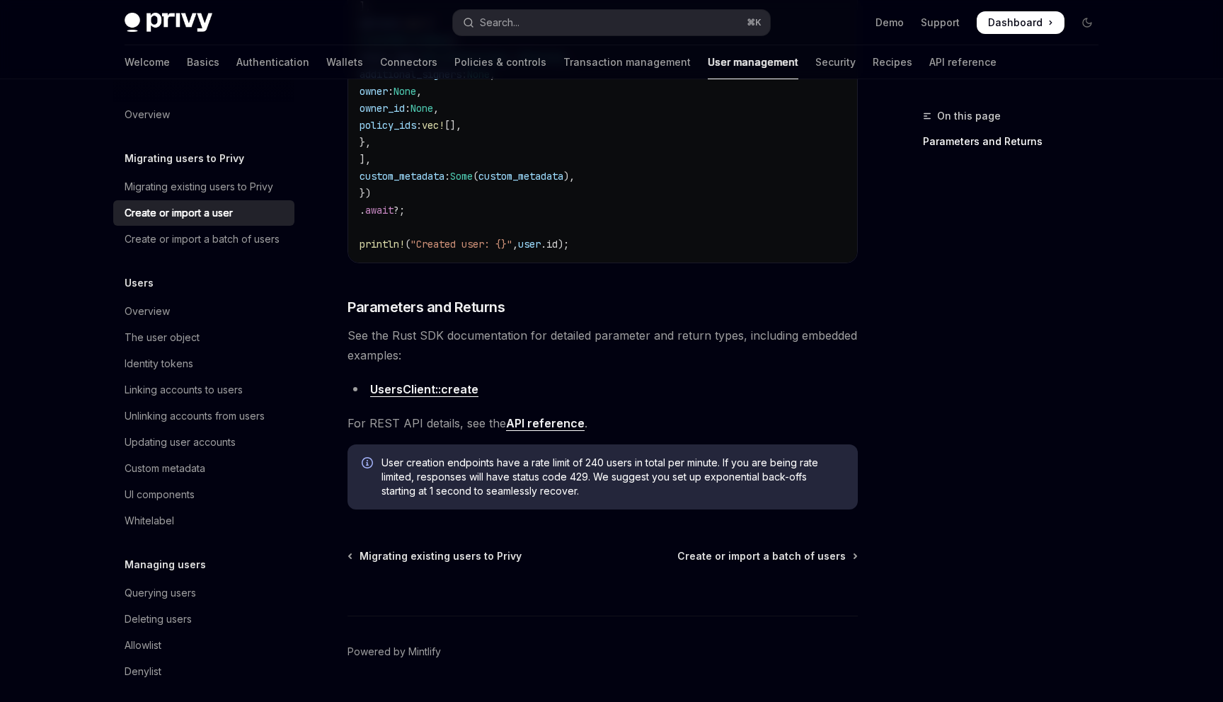
scroll to position [751, 0]
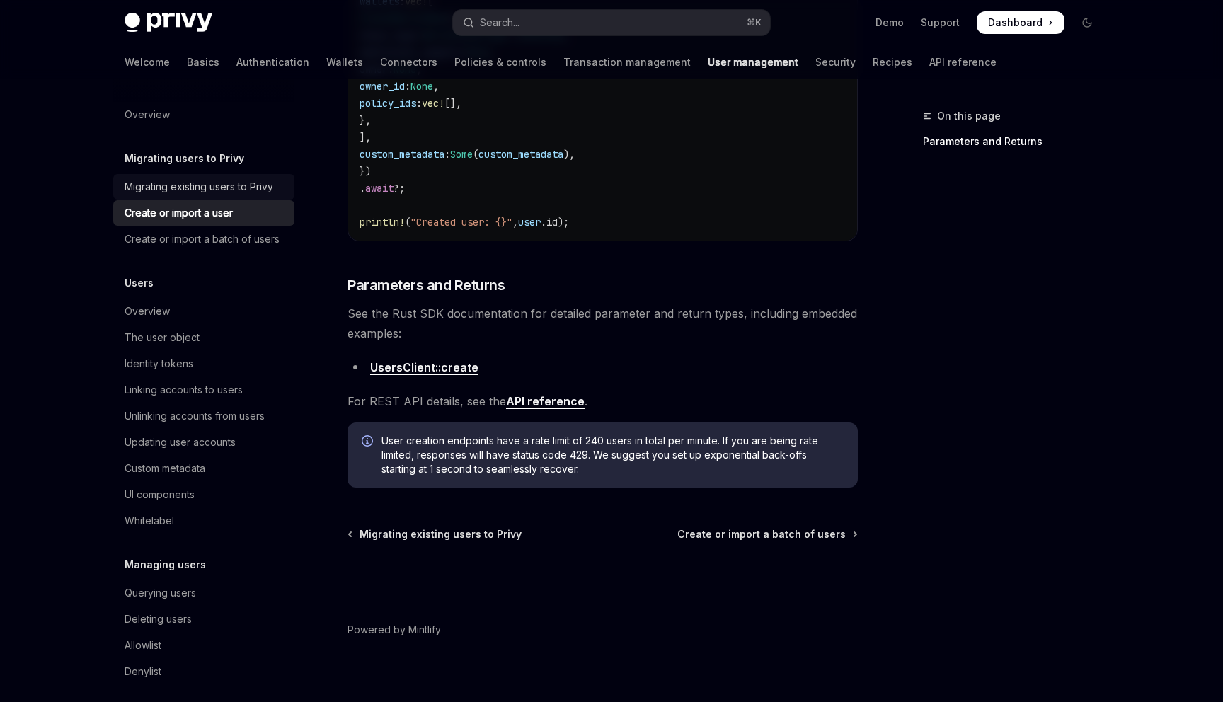
click at [217, 178] on link "Migrating existing users to Privy" at bounding box center [203, 186] width 181 height 25
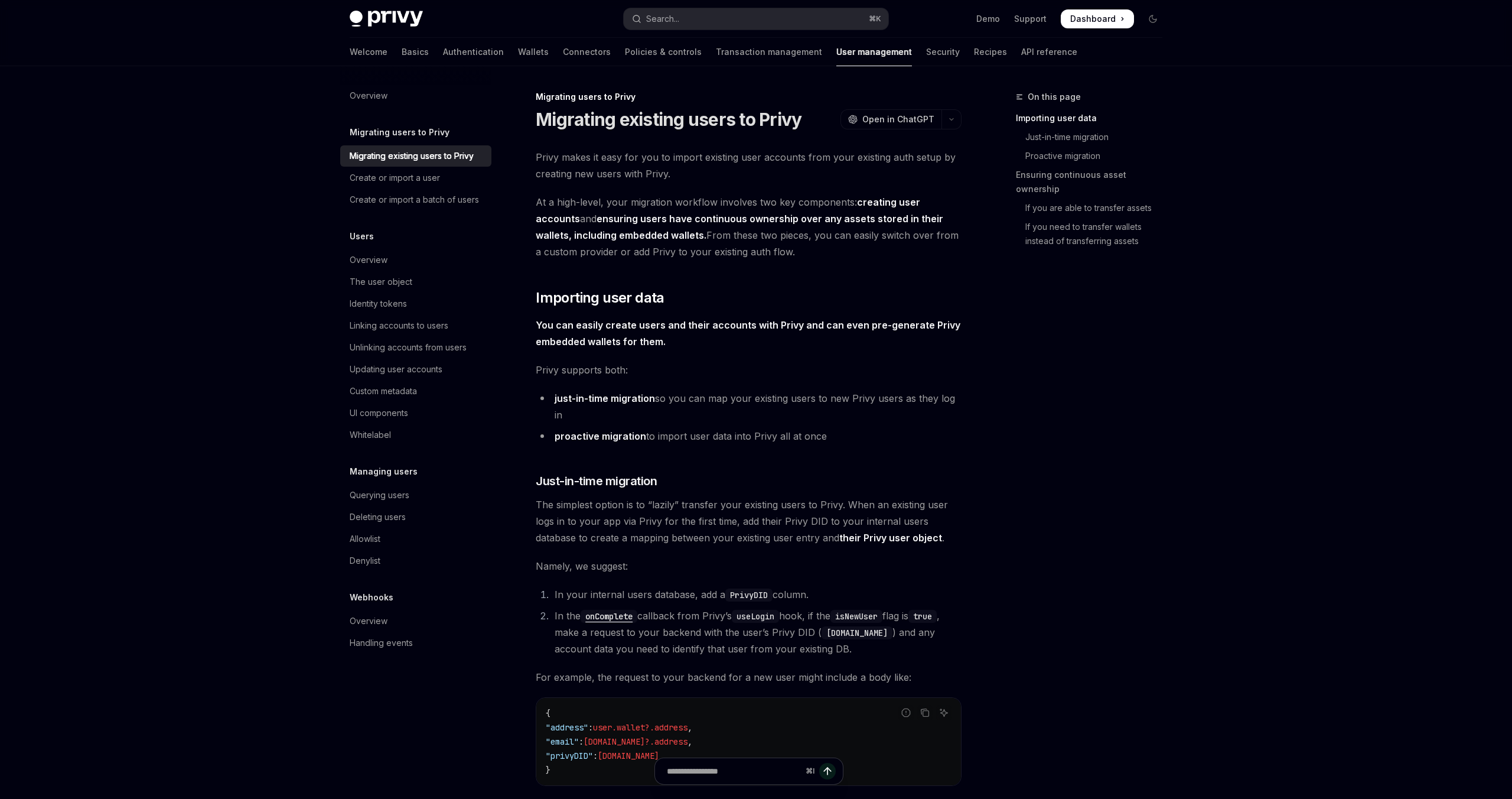
type textarea "*"
